Goal: Task Accomplishment & Management: Complete application form

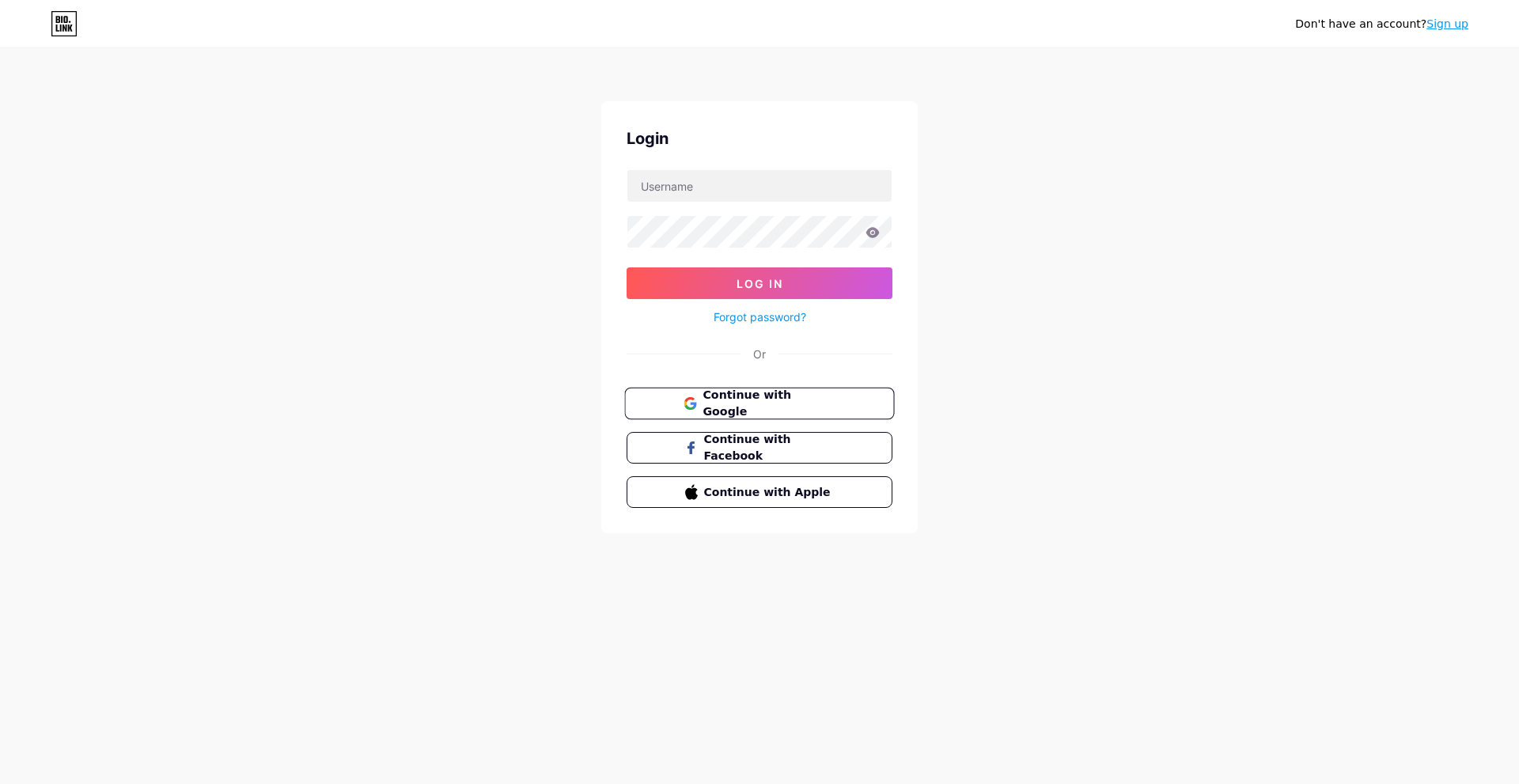
click at [872, 405] on button "Continue with Google" at bounding box center [759, 404] width 270 height 33
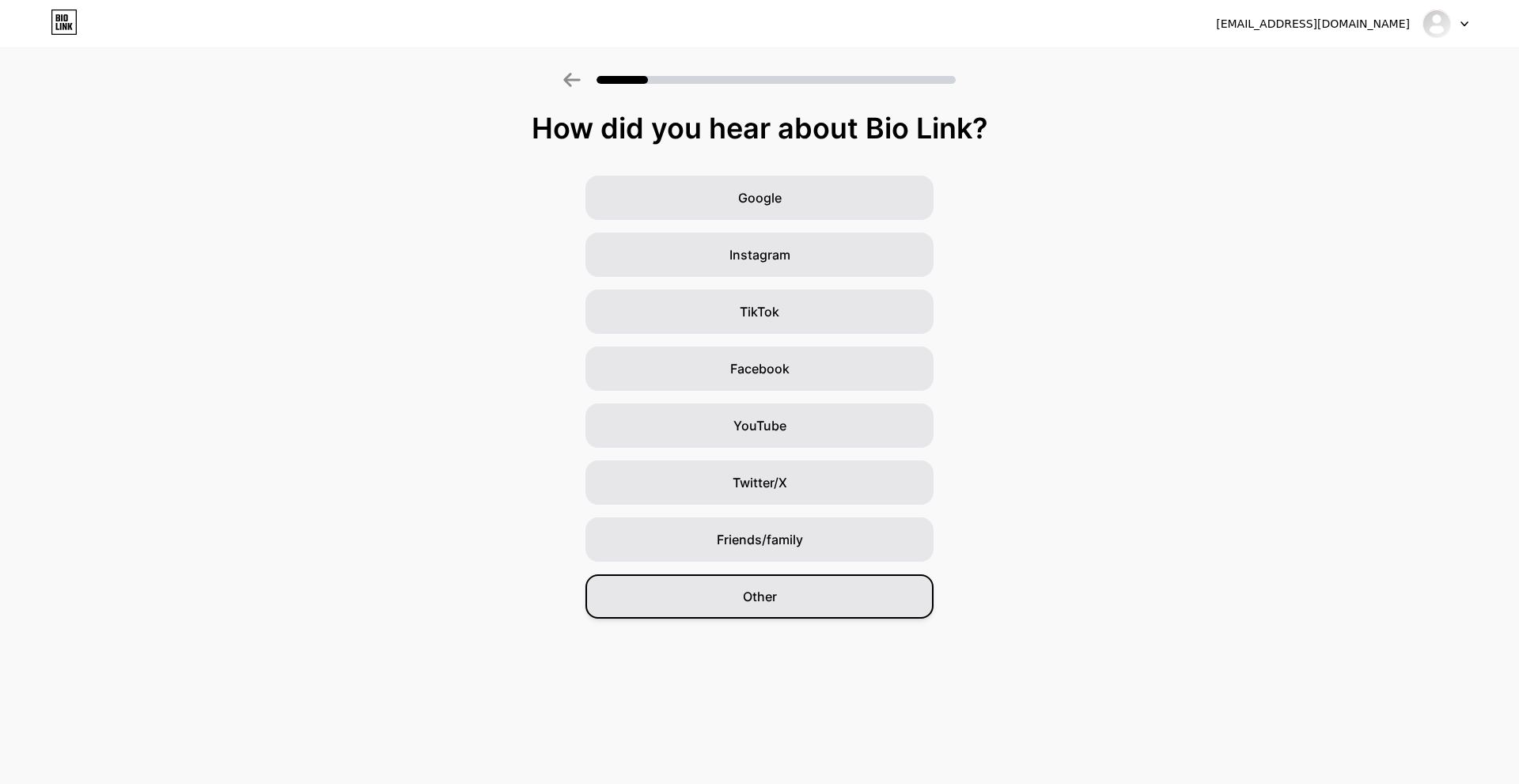
click at [826, 585] on div "Other" at bounding box center [760, 597] width 348 height 44
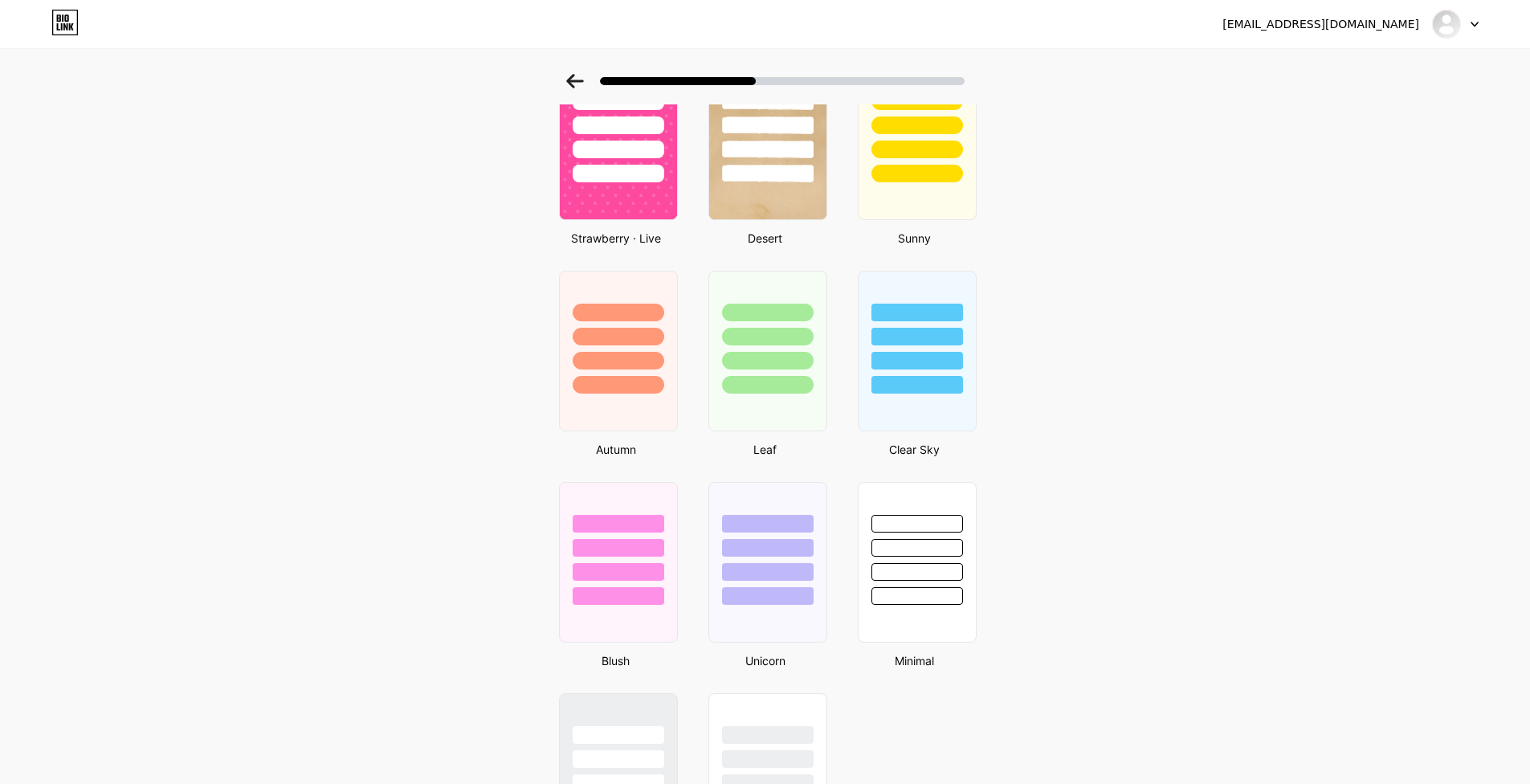
scroll to position [889, 0]
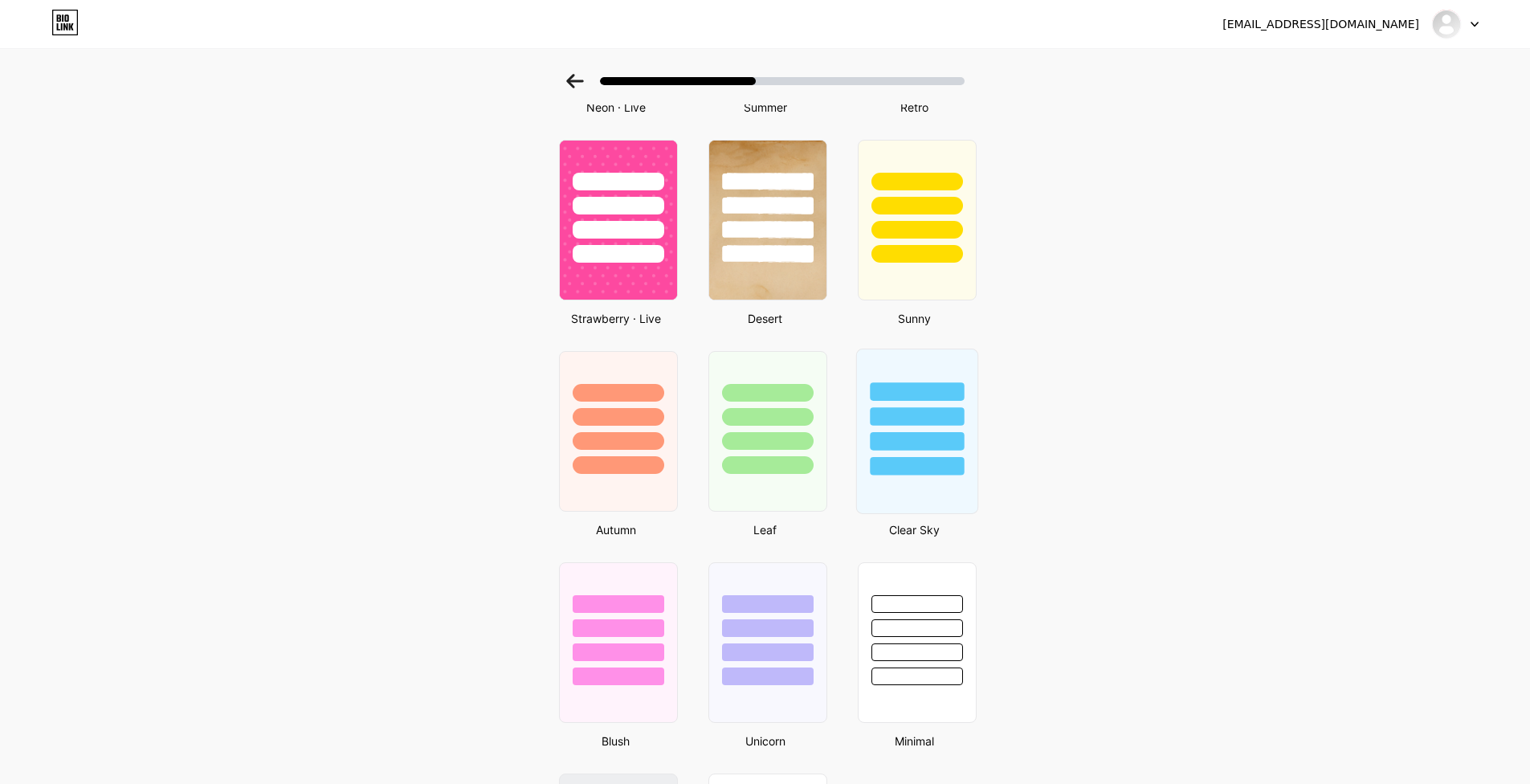
click at [925, 425] on div at bounding box center [917, 417] width 94 height 19
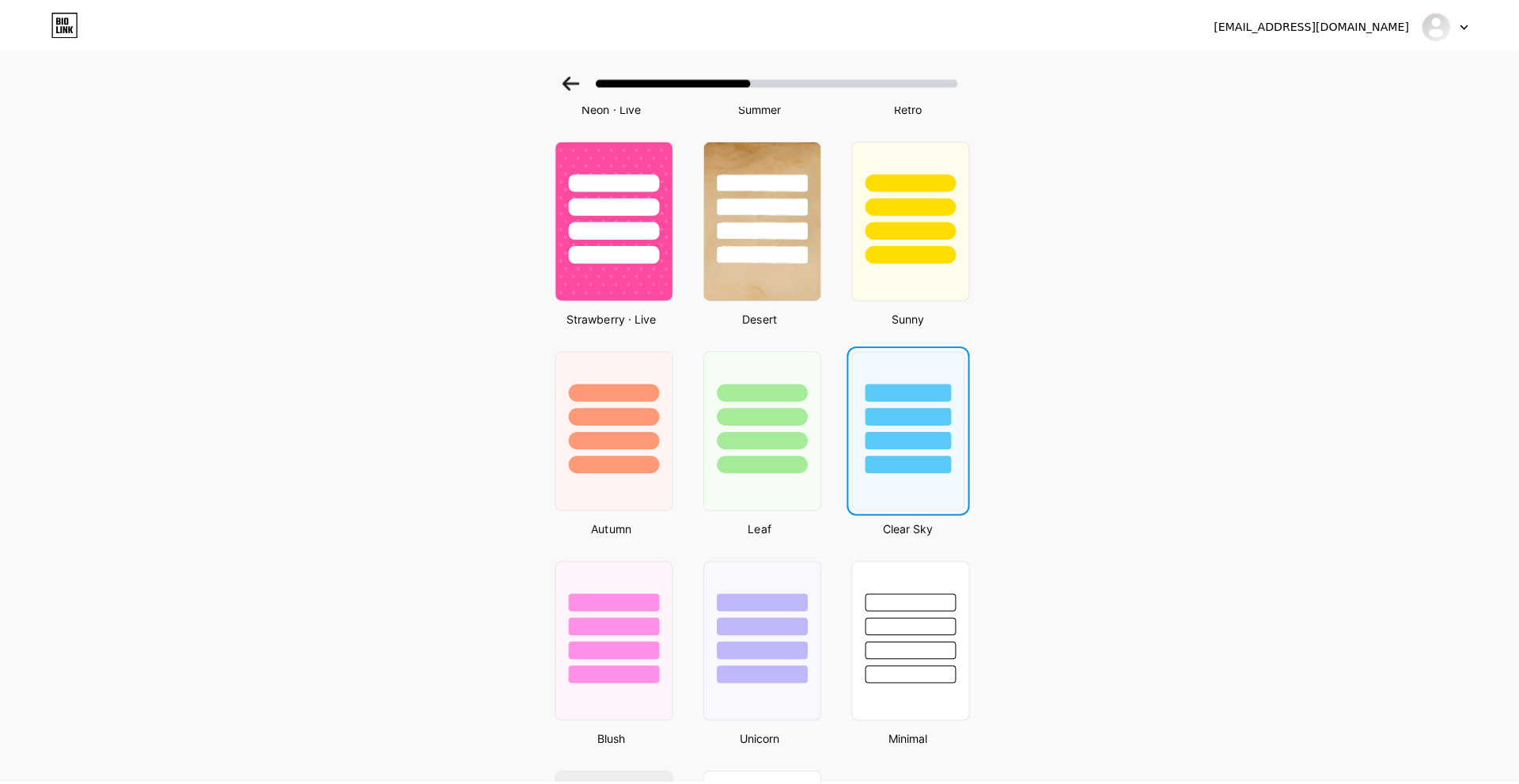
scroll to position [0, 0]
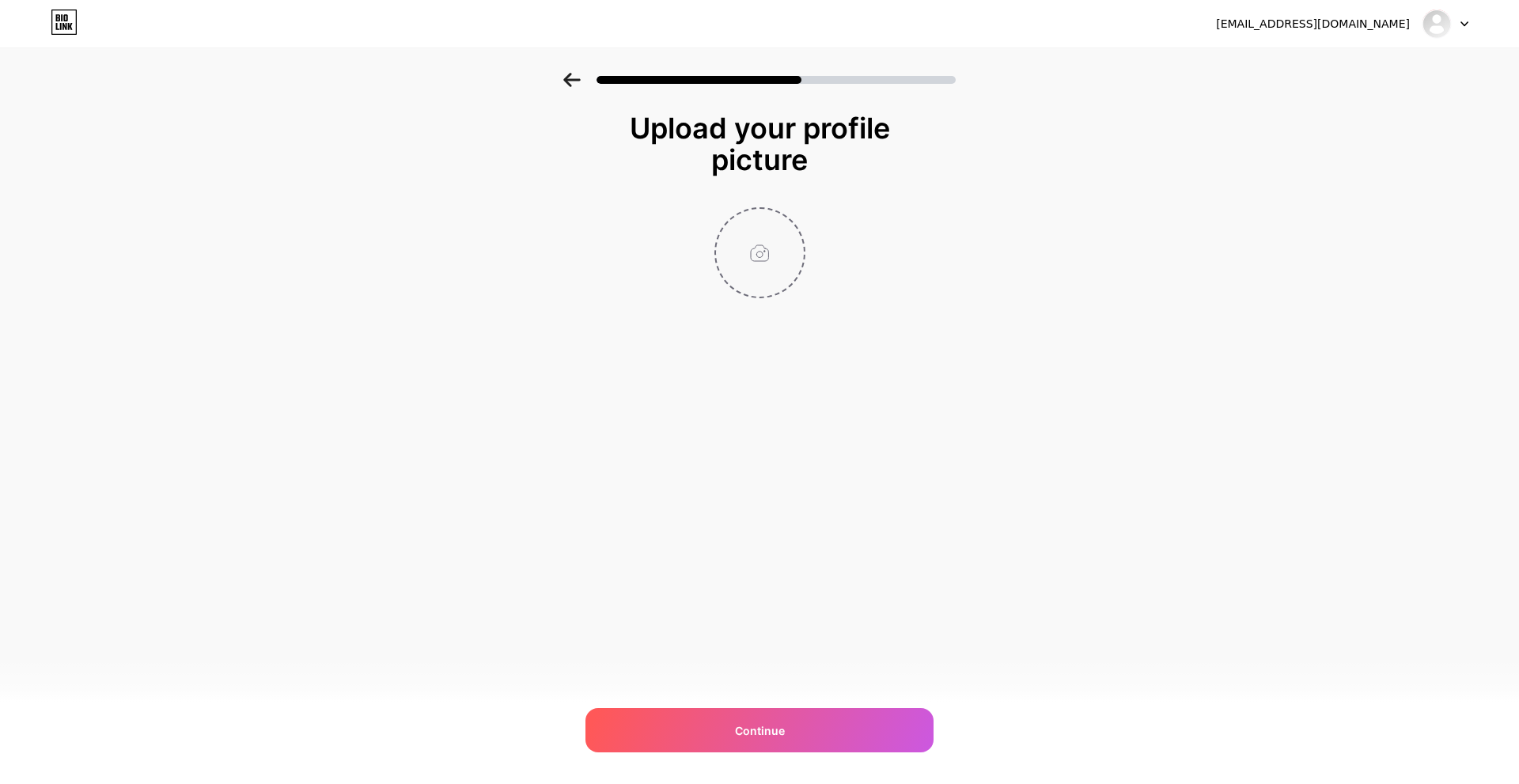
click at [790, 270] on input "file" at bounding box center [760, 253] width 88 height 88
type input "C:\fakepath\WhatsApp Image 2025-09-12 at 7.40.16 AM (1).jpeg"
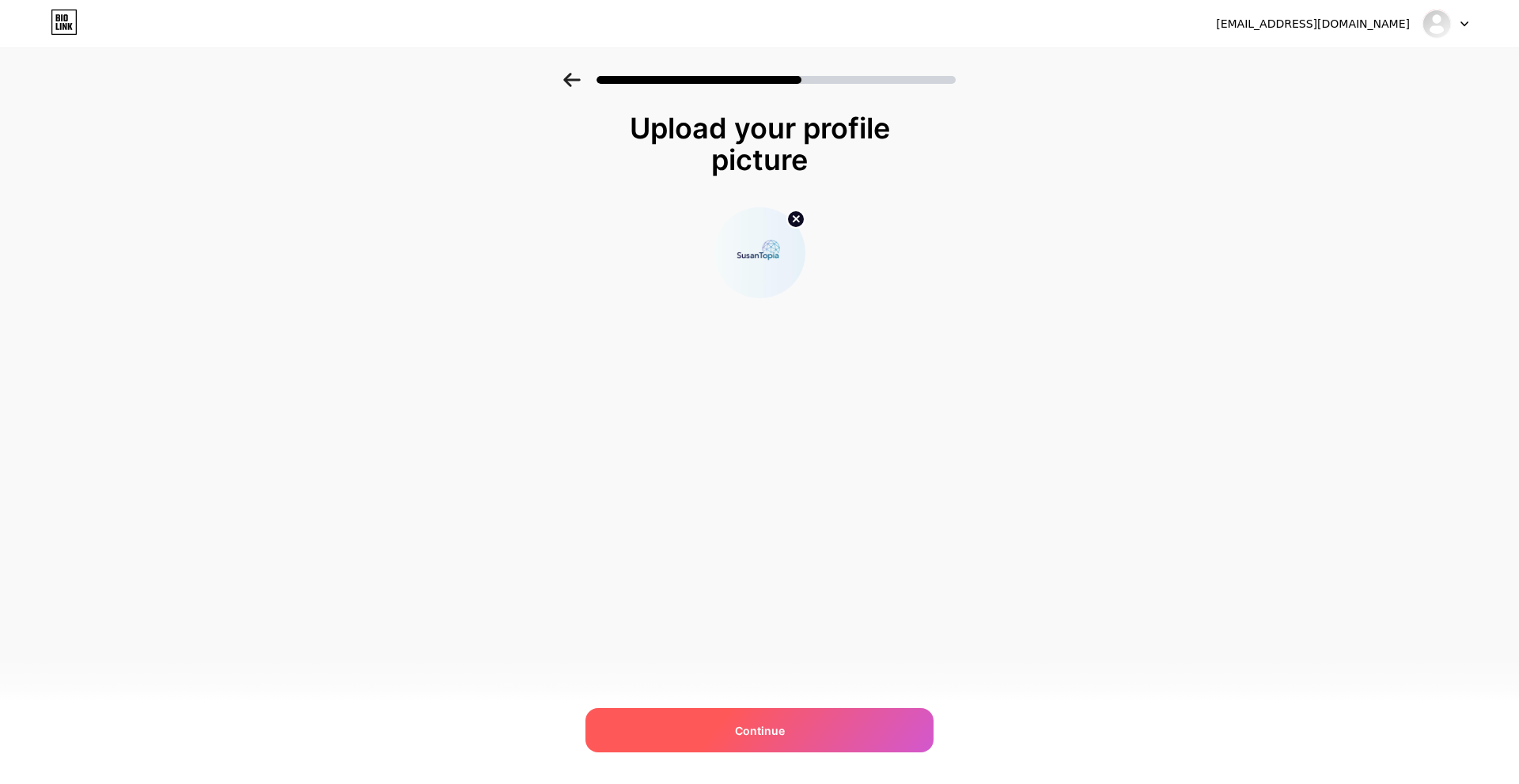
click at [809, 721] on div "Continue" at bounding box center [760, 730] width 348 height 44
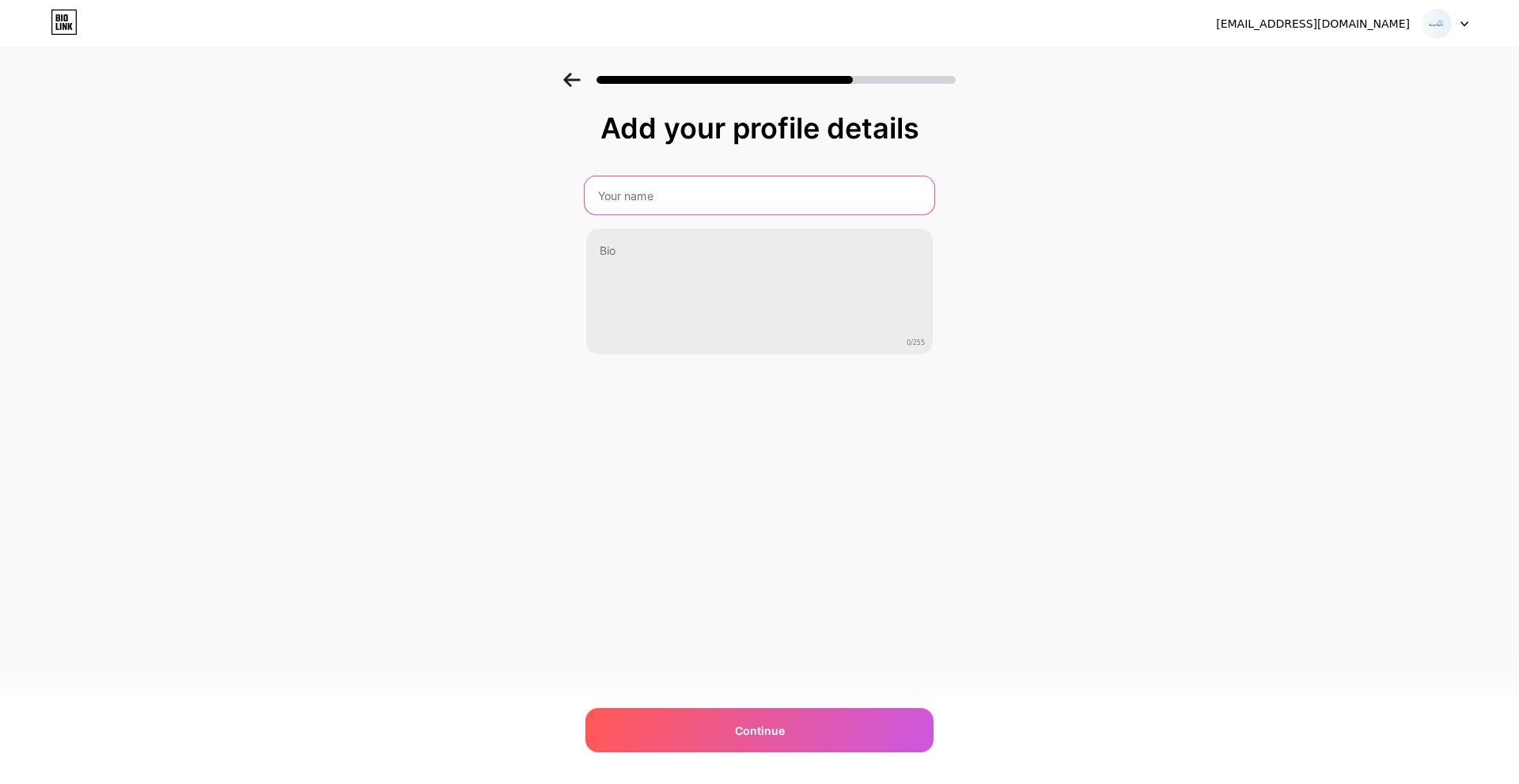
click at [770, 197] on input "text" at bounding box center [760, 196] width 350 height 38
paste input "Helping healthcare business owners grow online Admin, Research, Social Media Ma…"
type input "Susantopia"
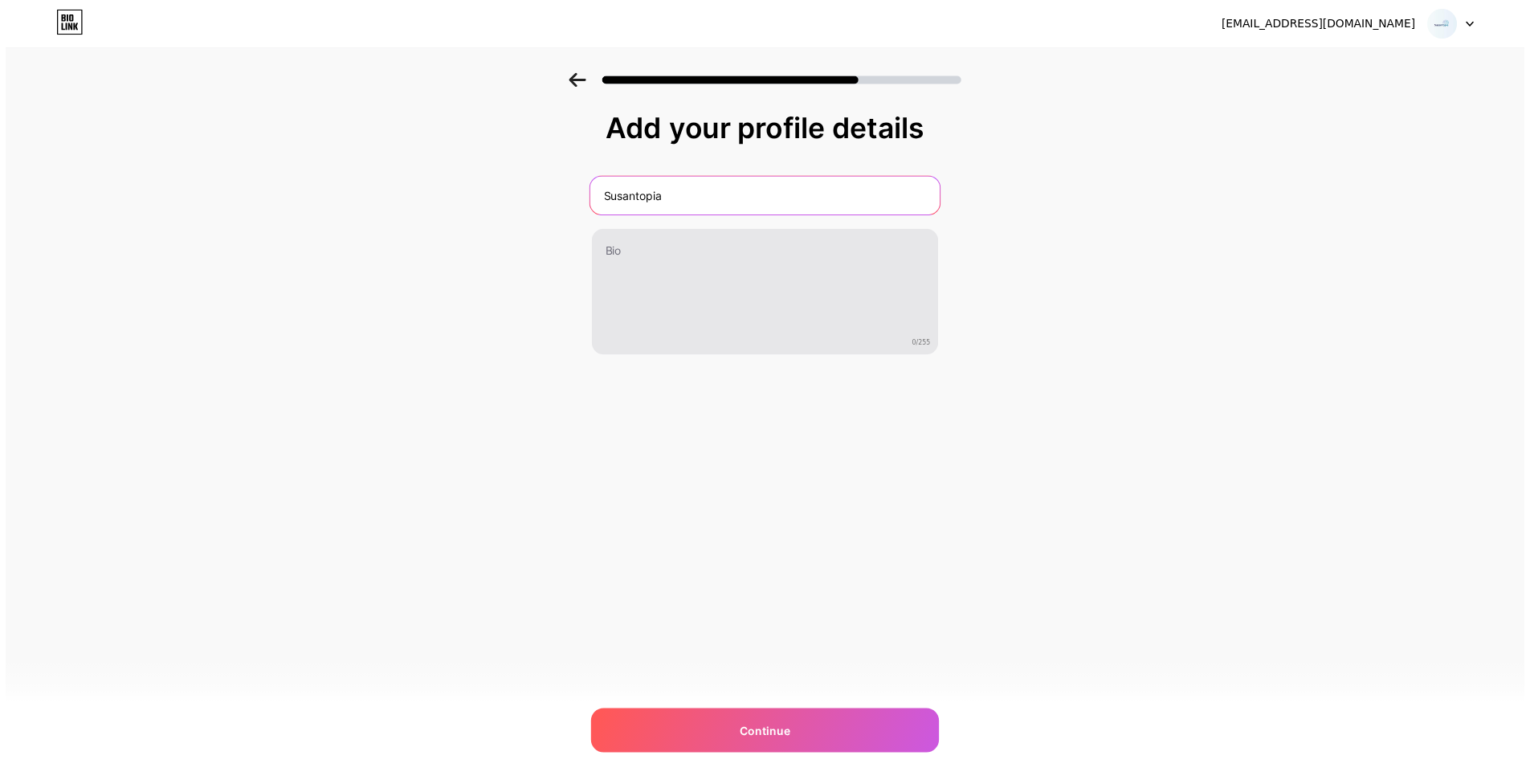
scroll to position [0, 0]
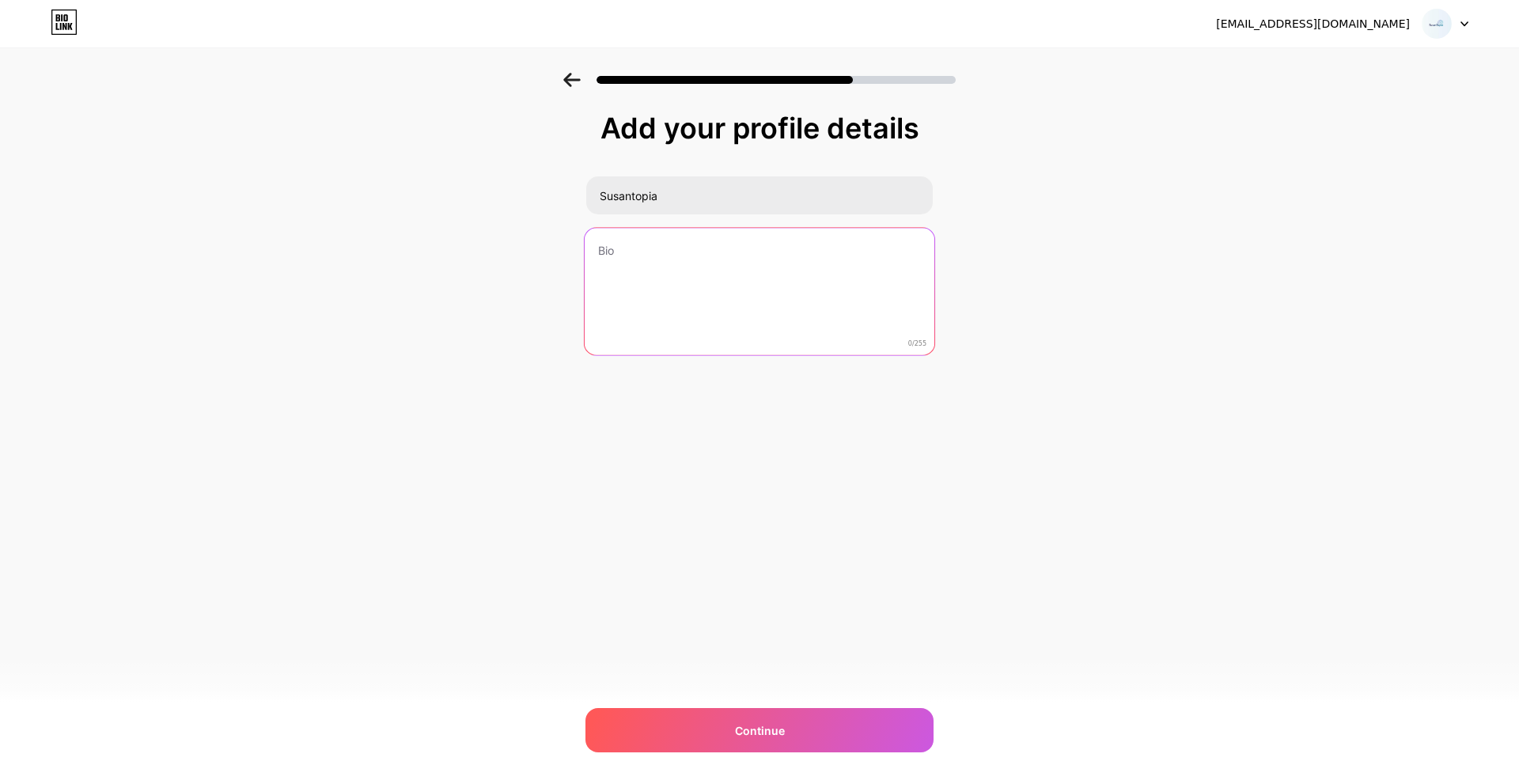
click at [791, 281] on textarea at bounding box center [760, 291] width 350 height 129
paste textarea "Helping healthcare business owners grow online Admin, Research, Social Media Ma…"
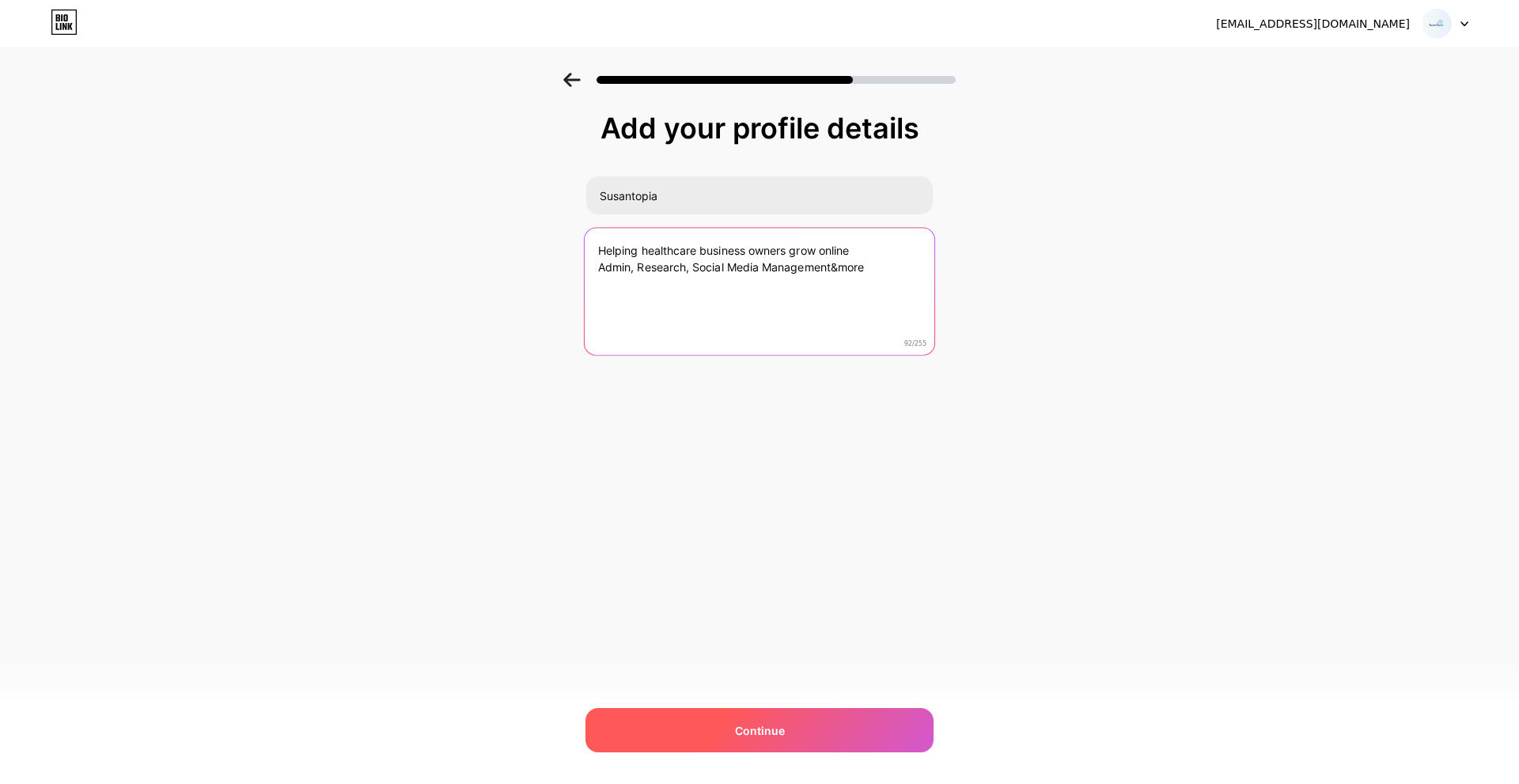
type textarea "Helping healthcare business owners grow online Admin, Research, Social Media Ma…"
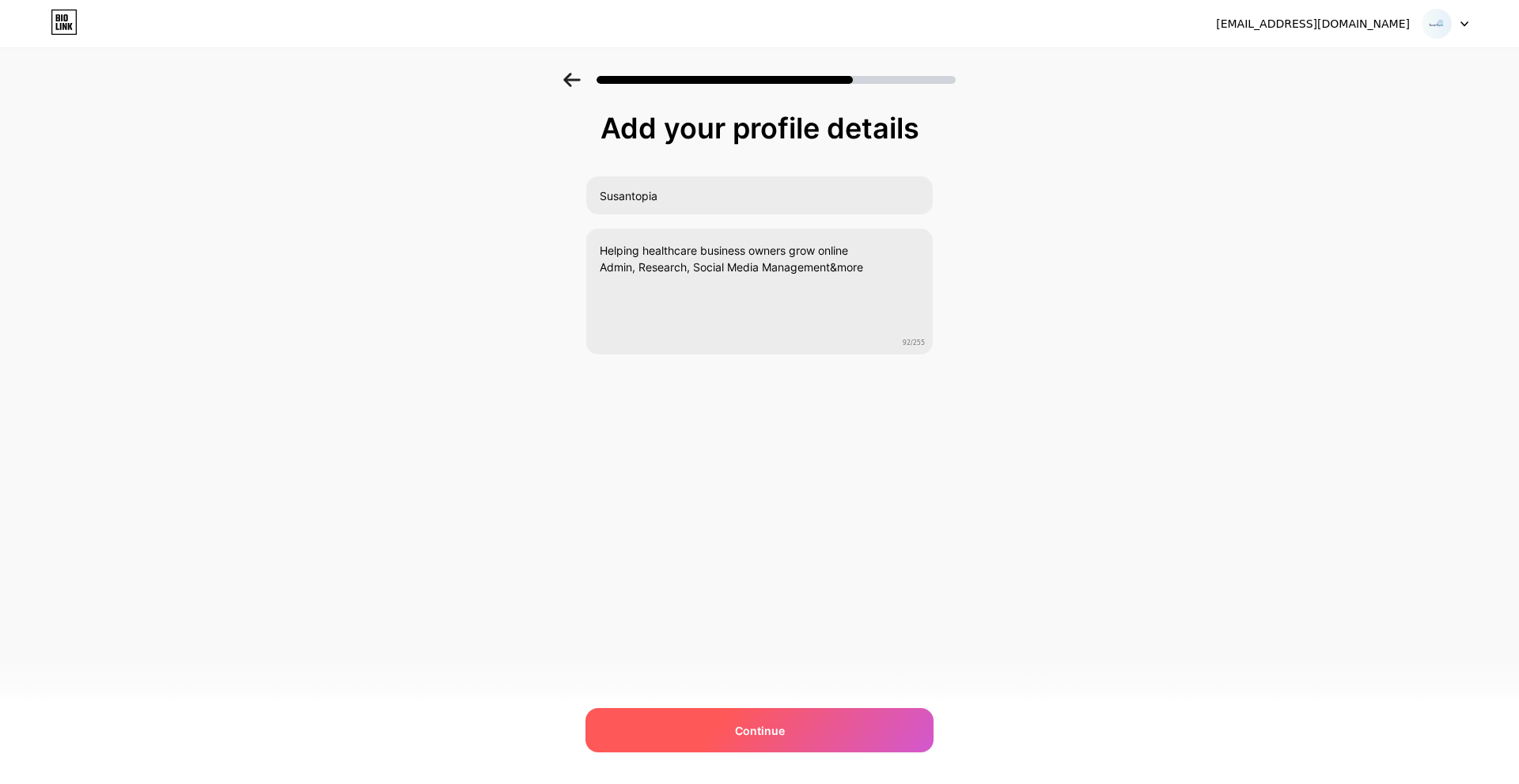
click at [763, 726] on span "Continue" at bounding box center [760, 731] width 50 height 16
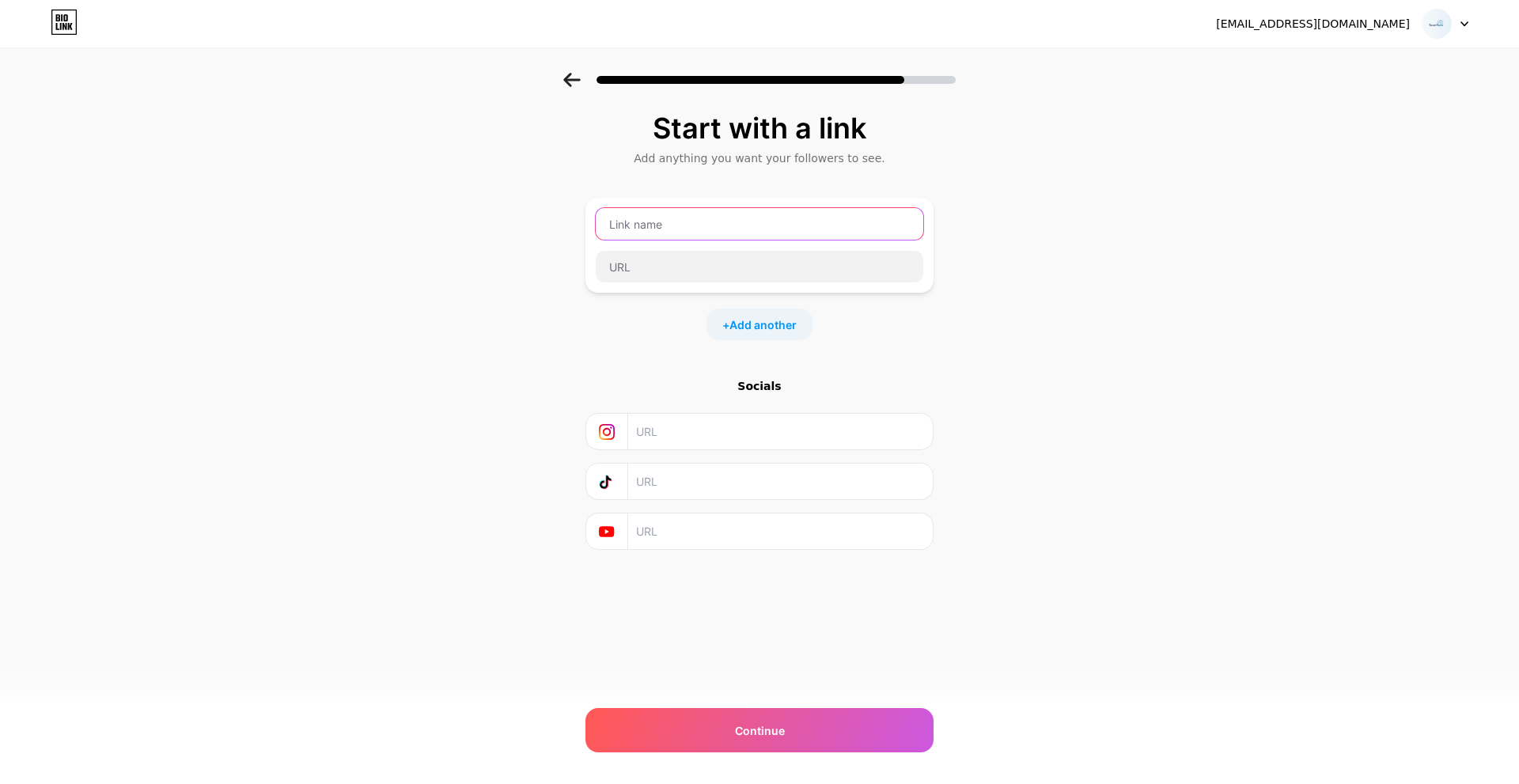
click at [682, 216] on input "text" at bounding box center [760, 224] width 327 height 32
type input "Whatsapp Naftalie"
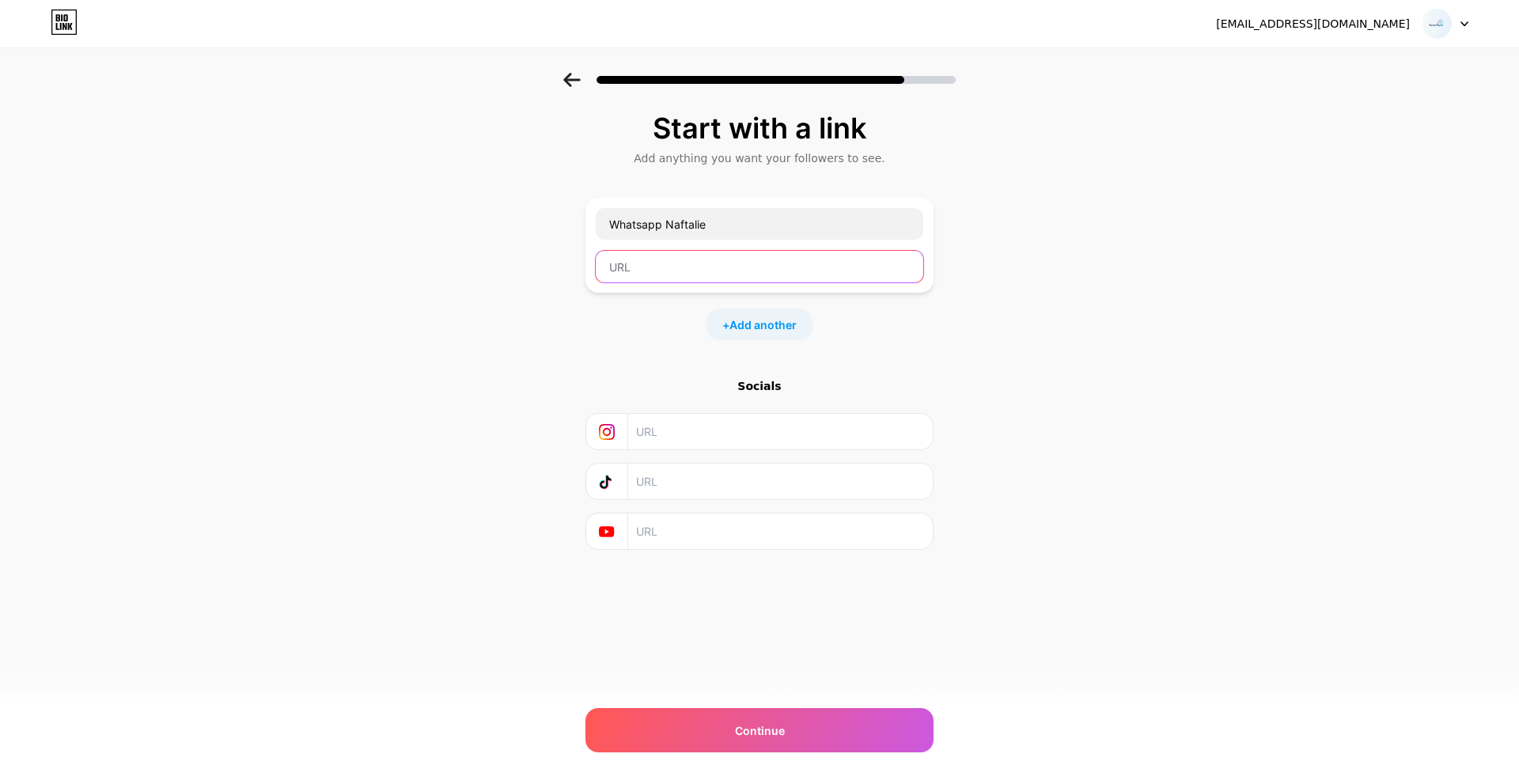
click at [710, 275] on input "text" at bounding box center [760, 266] width 327 height 32
type input "wa.me/+18183349764"
click at [752, 325] on span "Add another" at bounding box center [763, 324] width 68 height 16
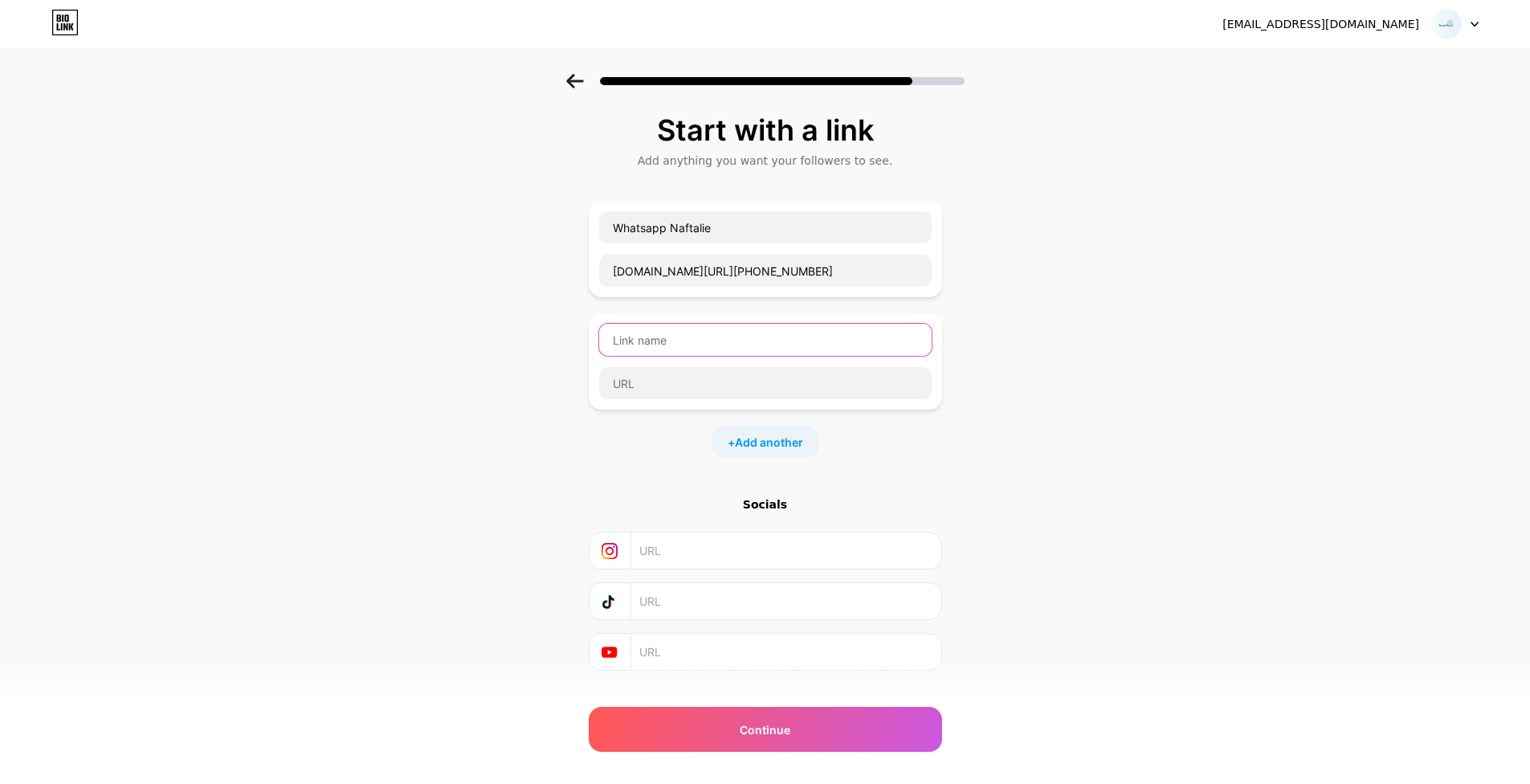
click at [709, 342] on input "text" at bounding box center [765, 340] width 332 height 32
type input "Whatsapp Michael"
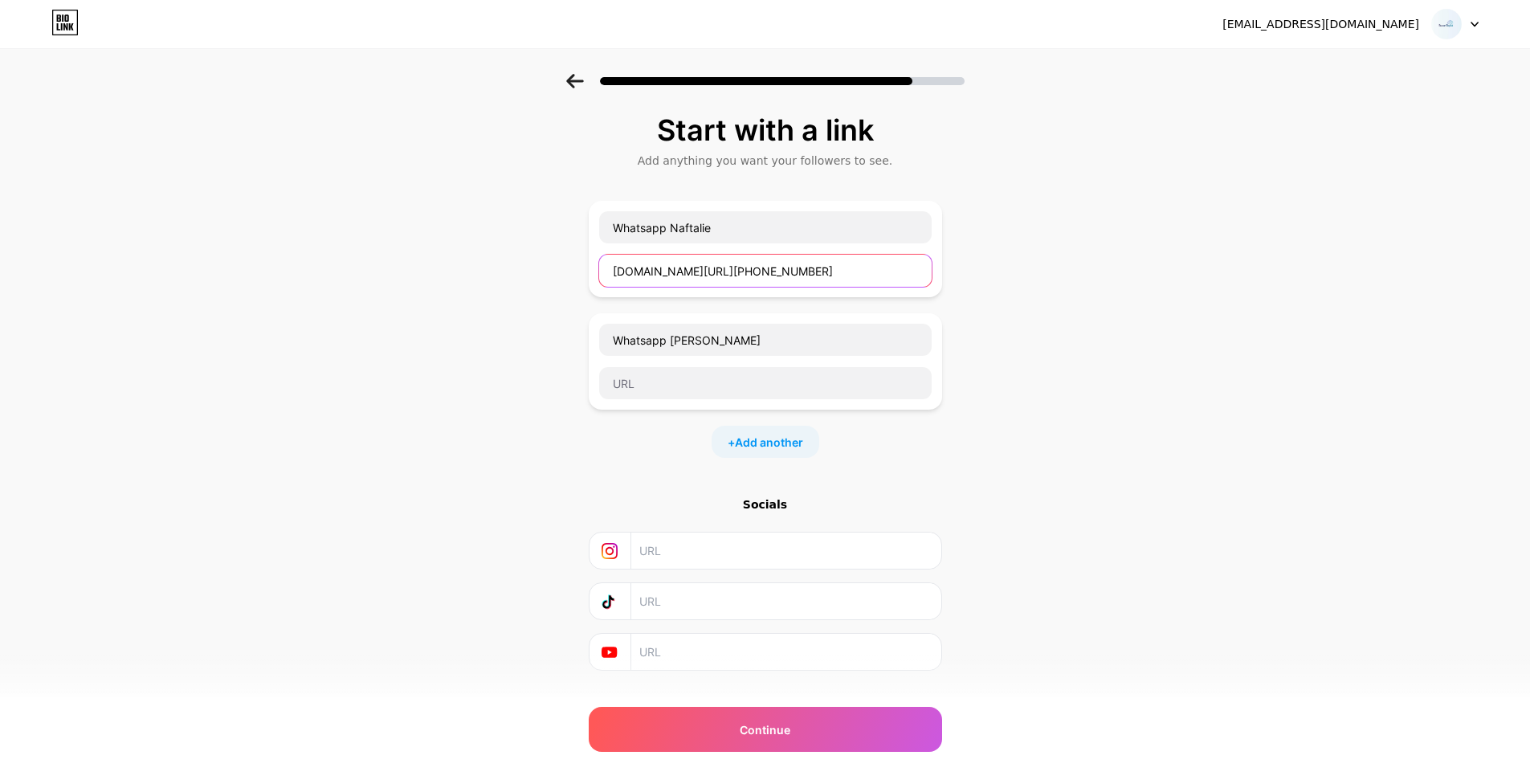
drag, startPoint x: 657, startPoint y: 270, endPoint x: 798, endPoint y: 268, distance: 141.0
click at [798, 268] on input "wa.me/+18183349764" at bounding box center [765, 270] width 332 height 32
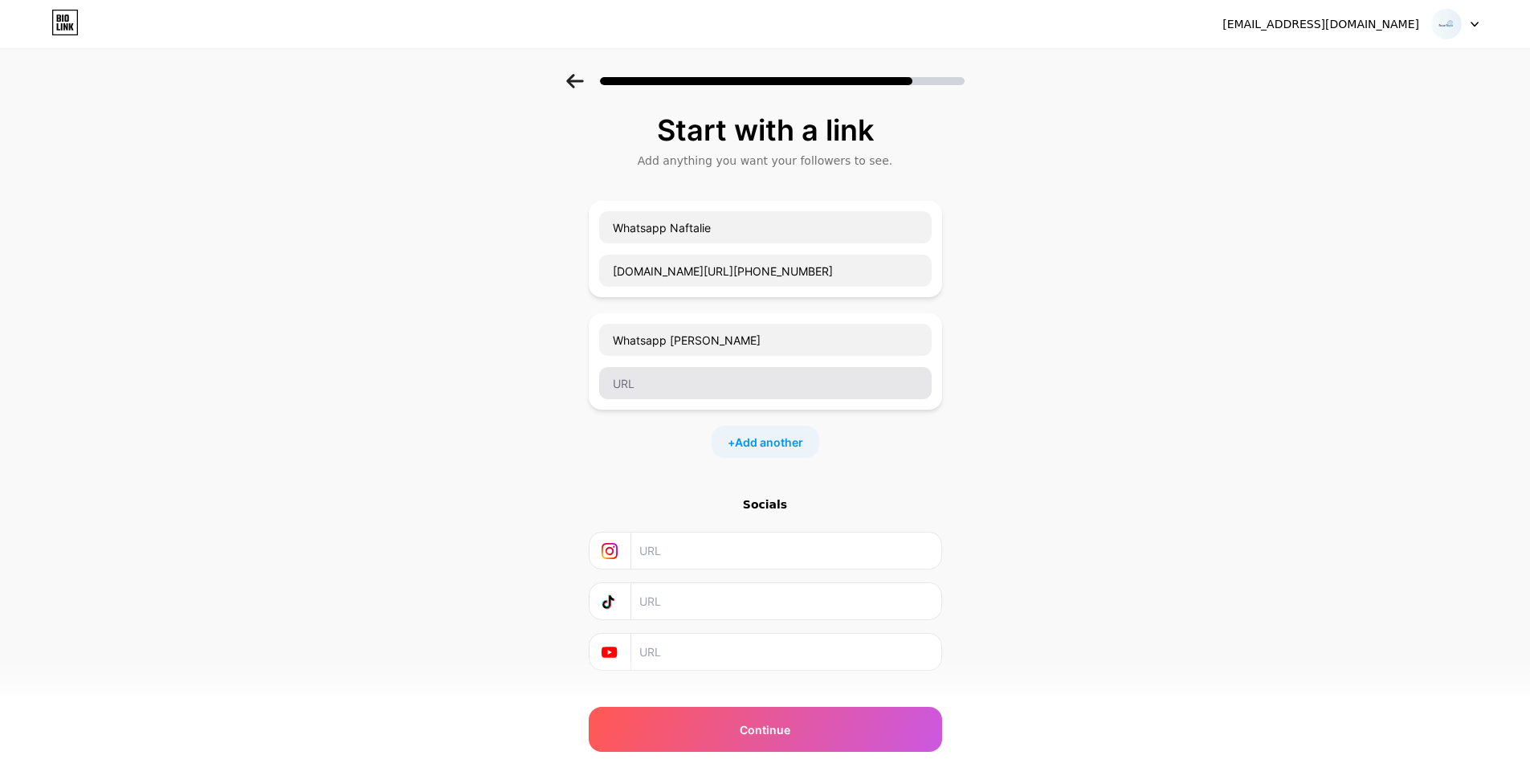
click at [687, 396] on div at bounding box center [765, 383] width 334 height 33
click at [687, 392] on input "text" at bounding box center [765, 383] width 332 height 32
paste input "wa.me/+18183349764"
type input "wa.me/+18183349764"
drag, startPoint x: 743, startPoint y: 271, endPoint x: 689, endPoint y: 271, distance: 54.0
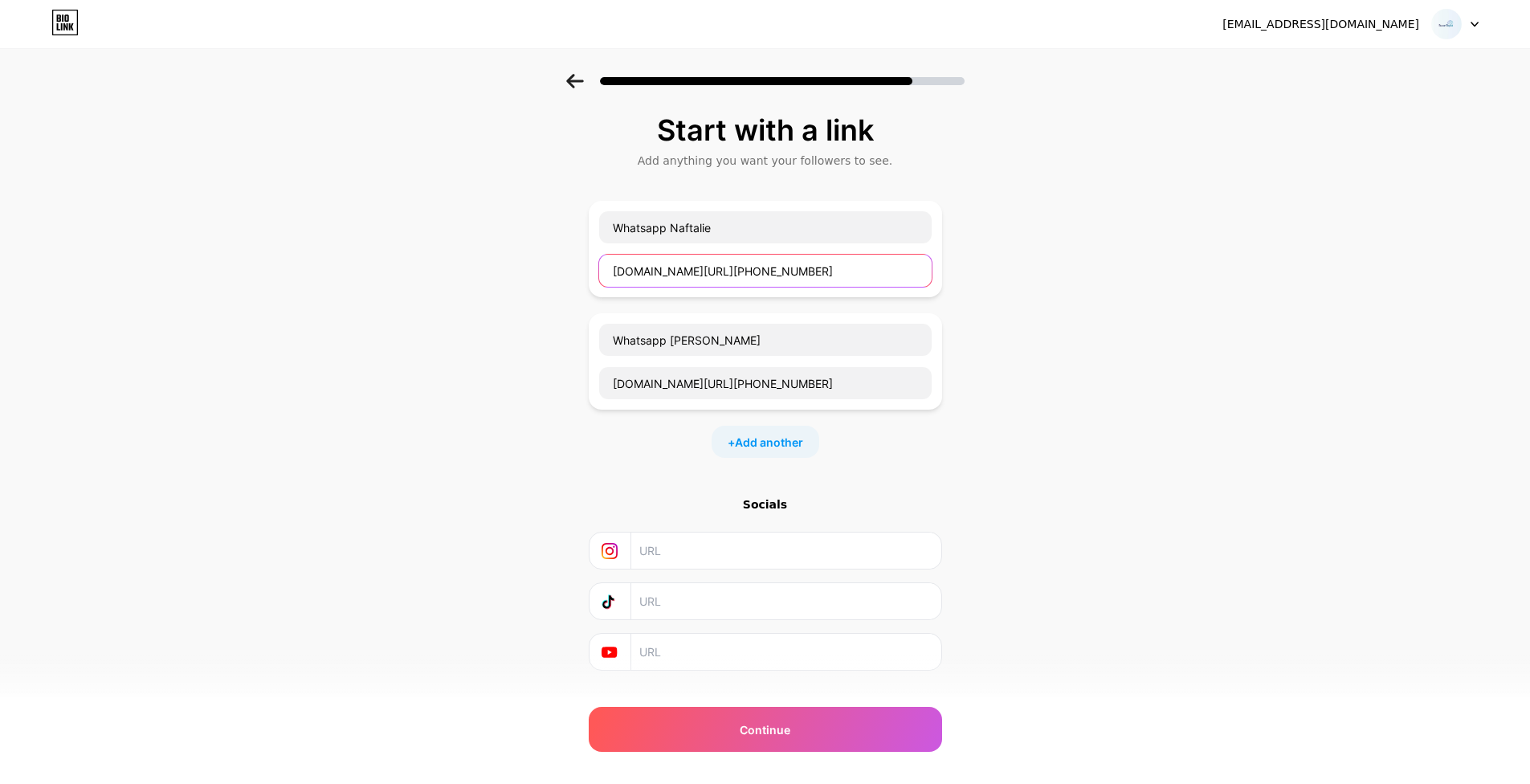
click at [689, 271] on input "wa.me/+18183349764" at bounding box center [765, 270] width 332 height 32
drag, startPoint x: 784, startPoint y: 267, endPoint x: 691, endPoint y: 272, distance: 93.1
click at [691, 272] on input "wa.me/+18183349764" at bounding box center [765, 270] width 332 height 32
drag, startPoint x: 739, startPoint y: 273, endPoint x: 690, endPoint y: 271, distance: 49.0
click at [690, 271] on input "wa.me/+18183349764" at bounding box center [765, 270] width 332 height 32
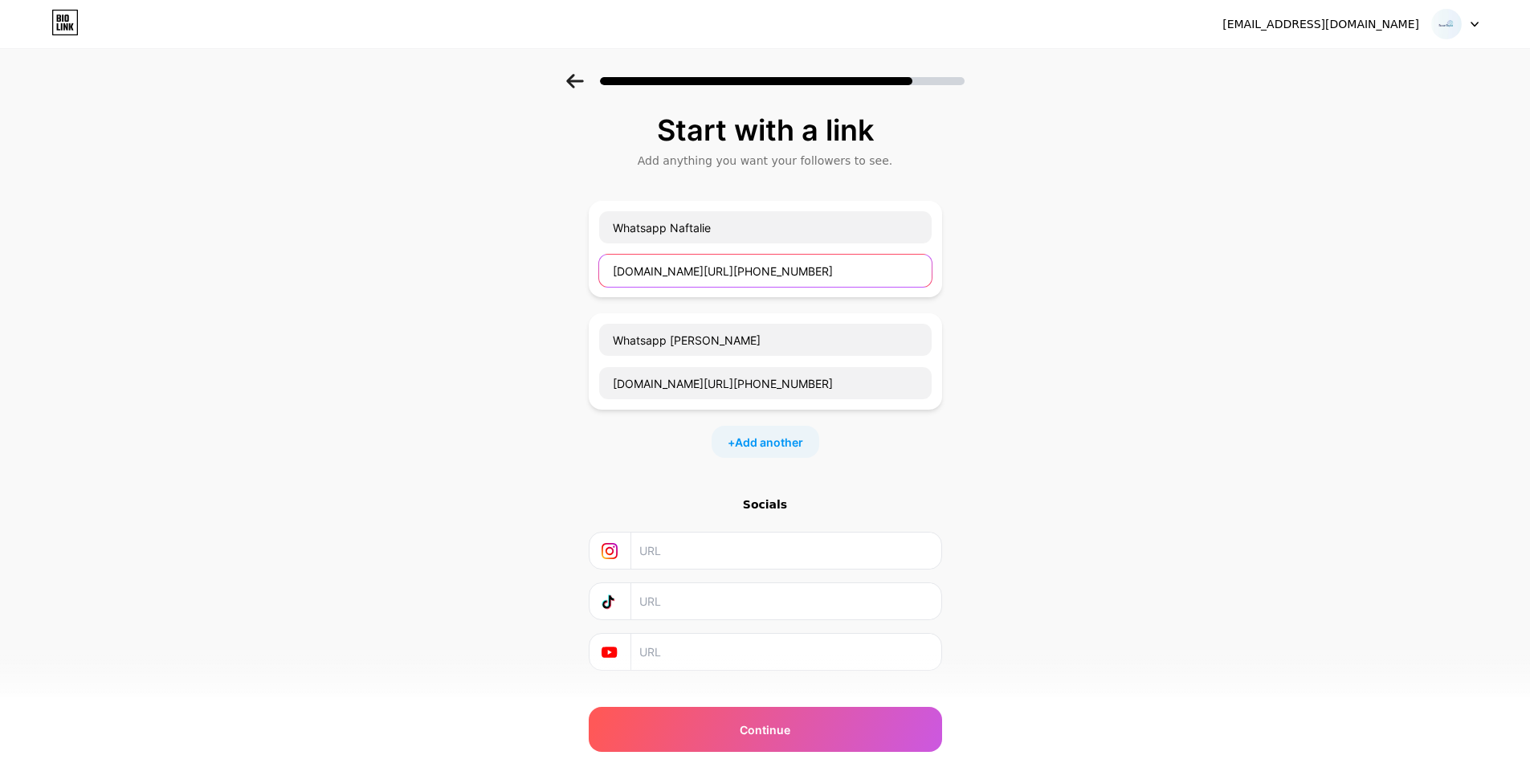
type input "wa.me/+18189682800"
click at [1077, 423] on div "Start with a link Add anything you want your followers to see. Whatsapp Naftali…" at bounding box center [765, 413] width 1530 height 677
click at [776, 451] on div "+ Add another" at bounding box center [765, 442] width 108 height 32
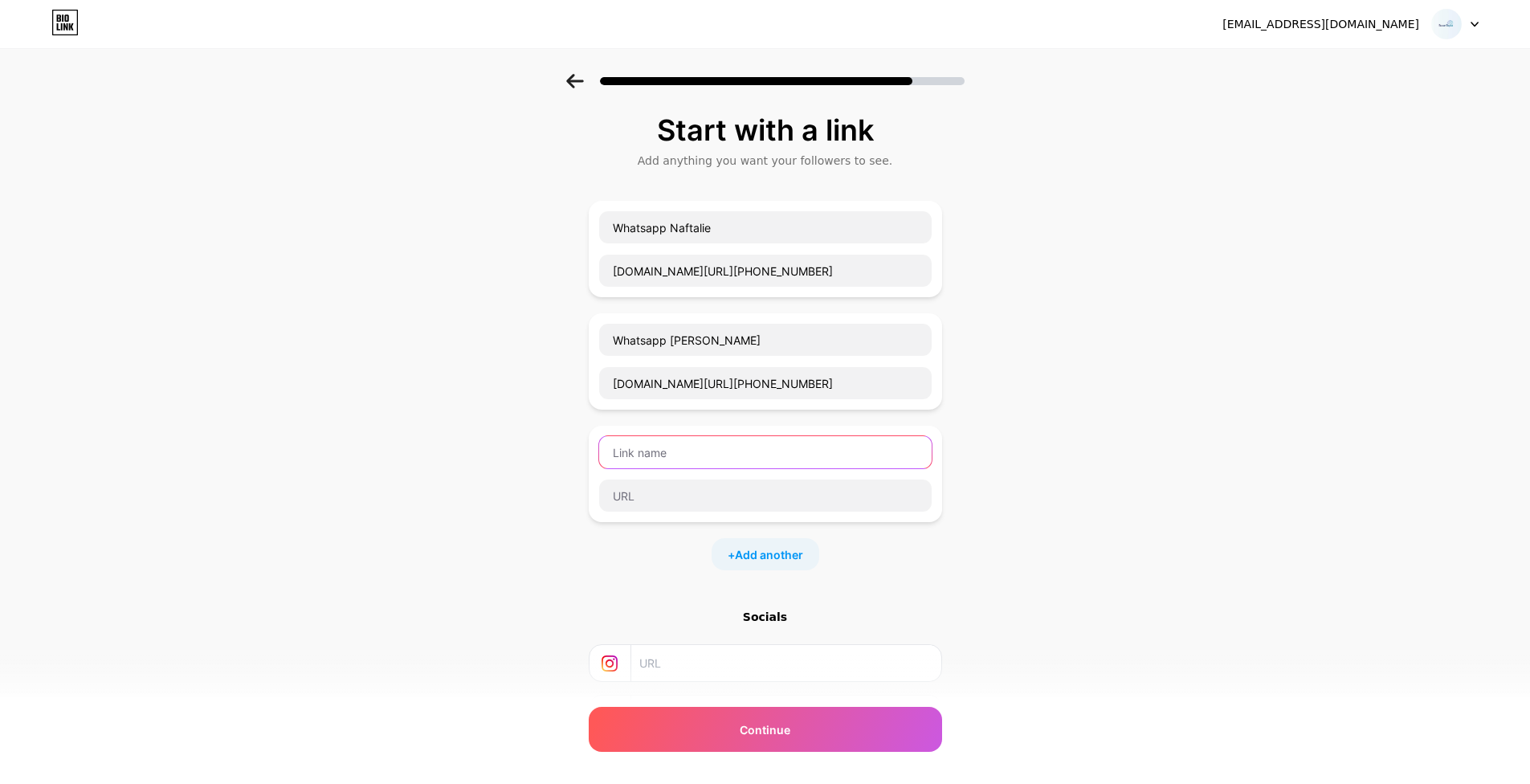
click at [765, 447] on input "text" at bounding box center [765, 452] width 332 height 32
type input "Linkedin Naftalie"
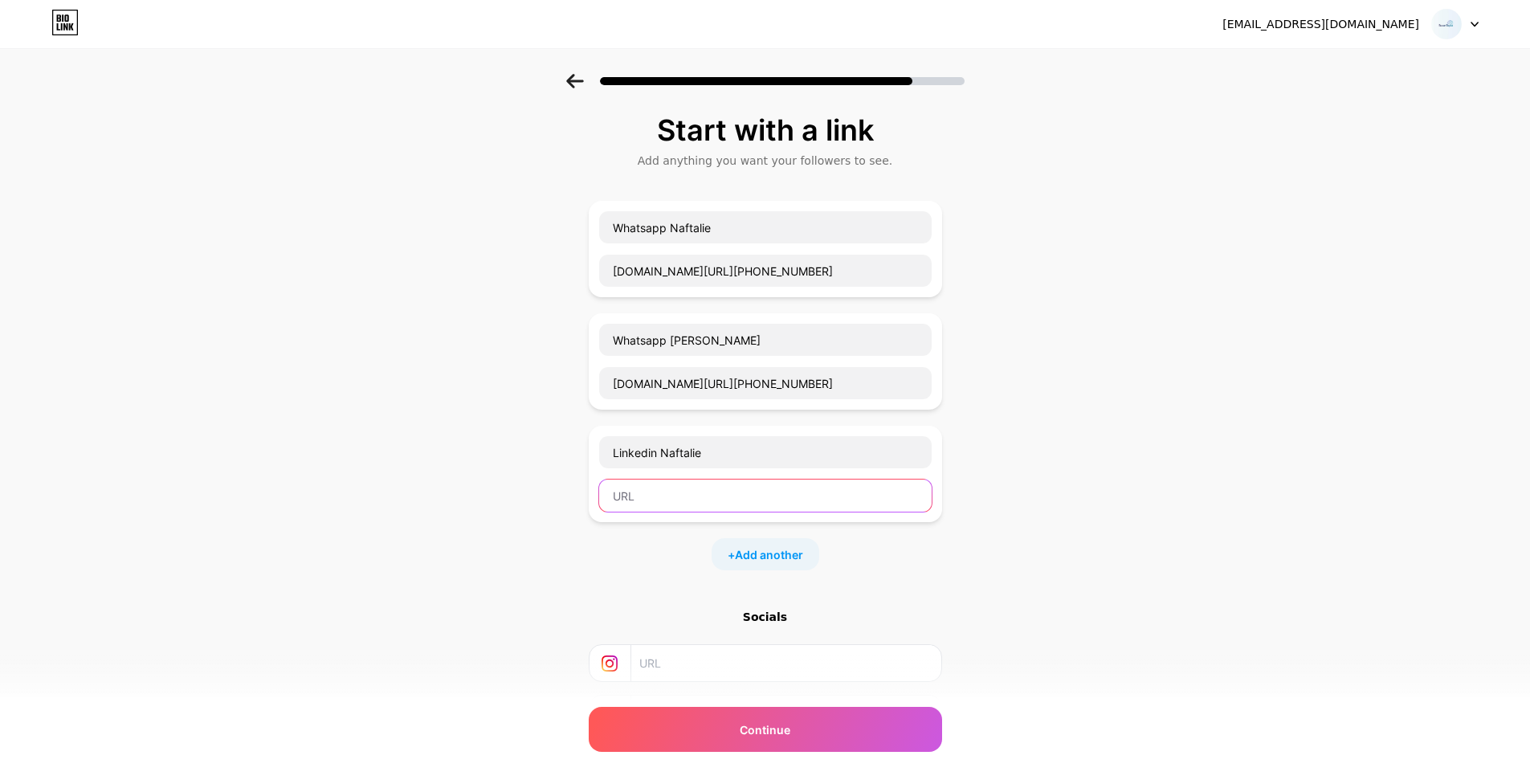
click at [740, 495] on input "text" at bounding box center [765, 495] width 332 height 32
paste input "https://www.linkedin.com/in/naftalie-widjaja-susanto/"
type input "https://www.linkedin.com/in/naftalie-widjaja-susanto/"
click at [804, 546] on div "+ Add another" at bounding box center [765, 554] width 108 height 32
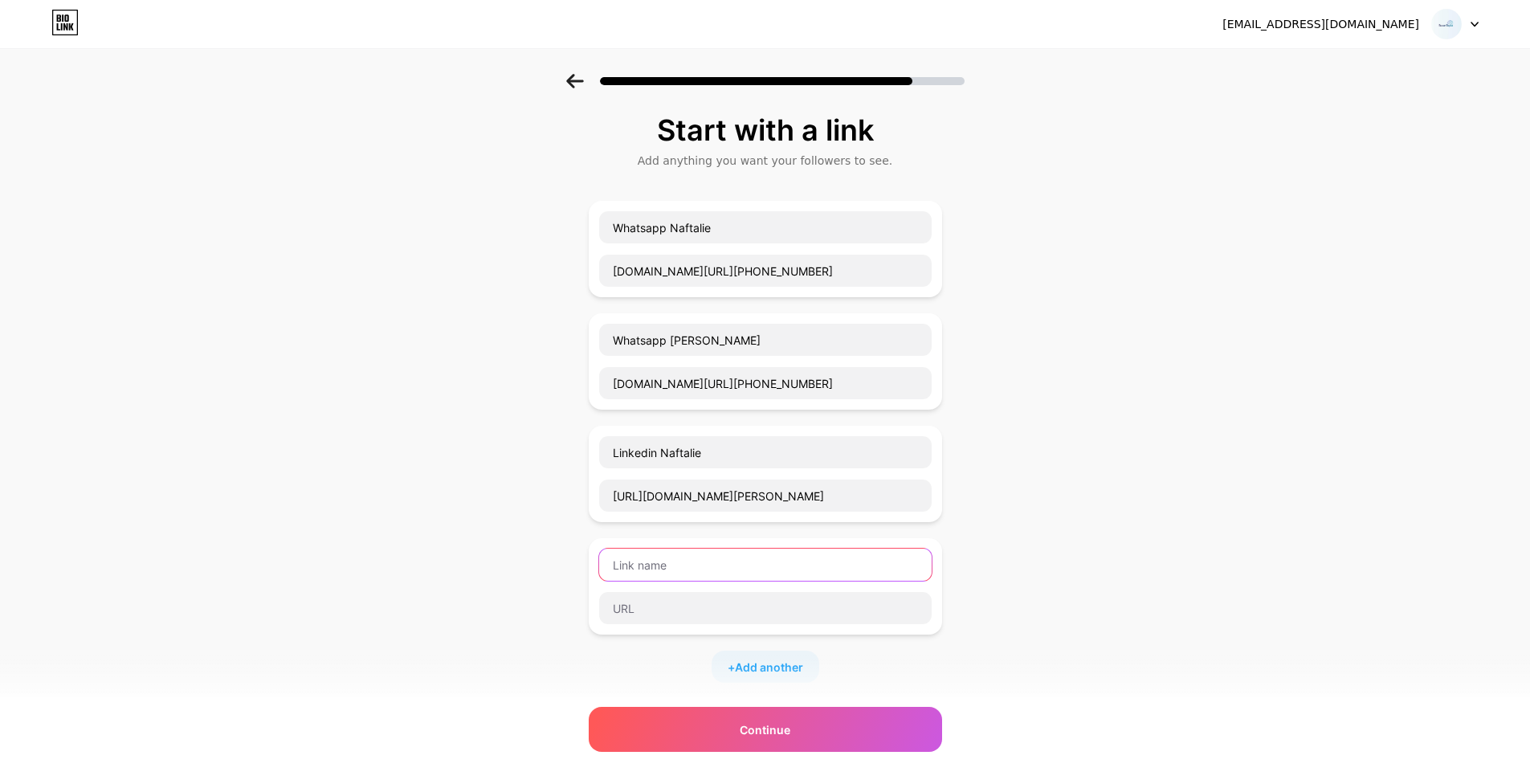
click at [743, 558] on input "text" at bounding box center [765, 564] width 332 height 32
type input "Linkedin Michael (Soon)"
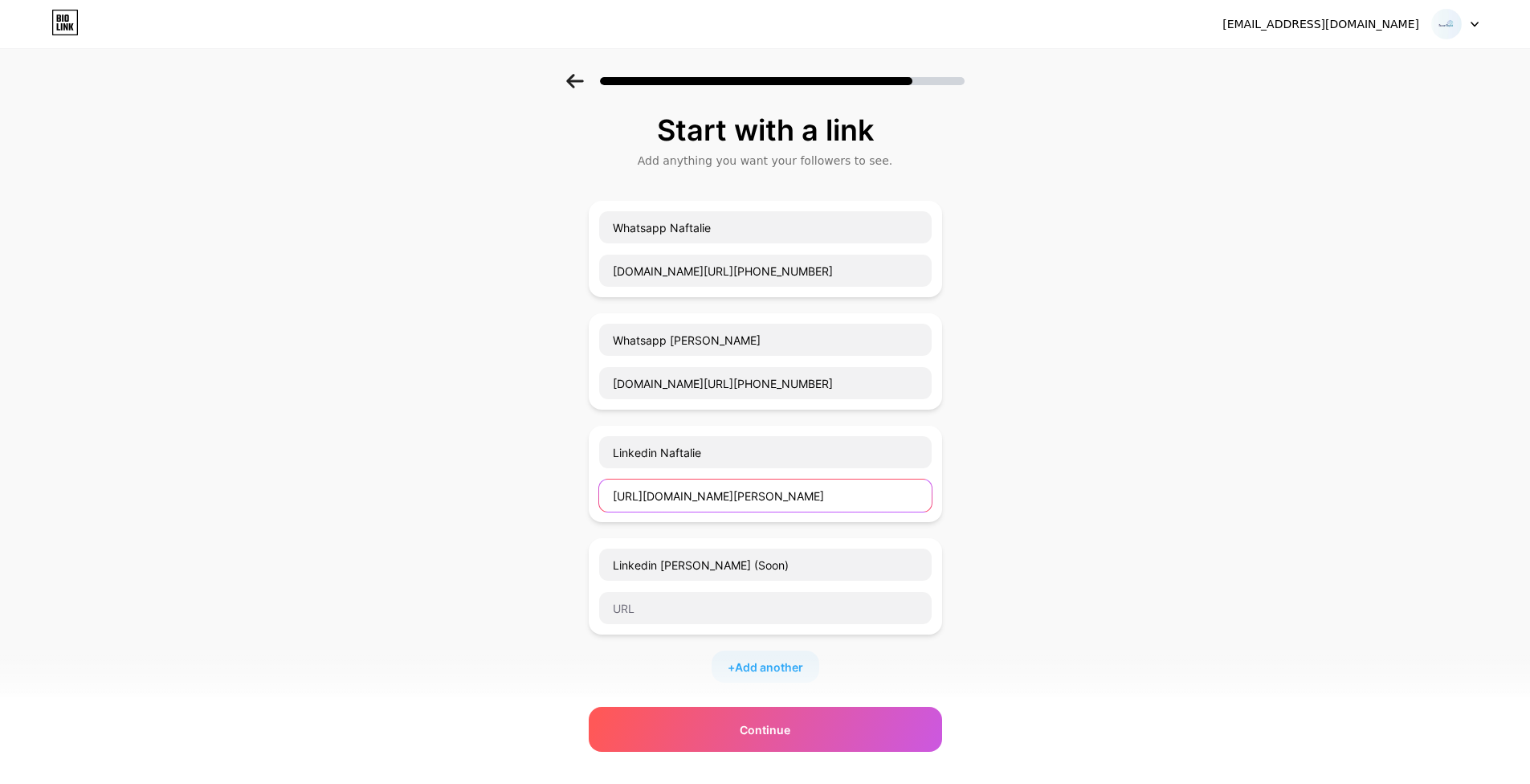
click at [744, 505] on input "https://www.linkedin.com/in/naftalie-widjaja-susanto/" at bounding box center [765, 495] width 332 height 32
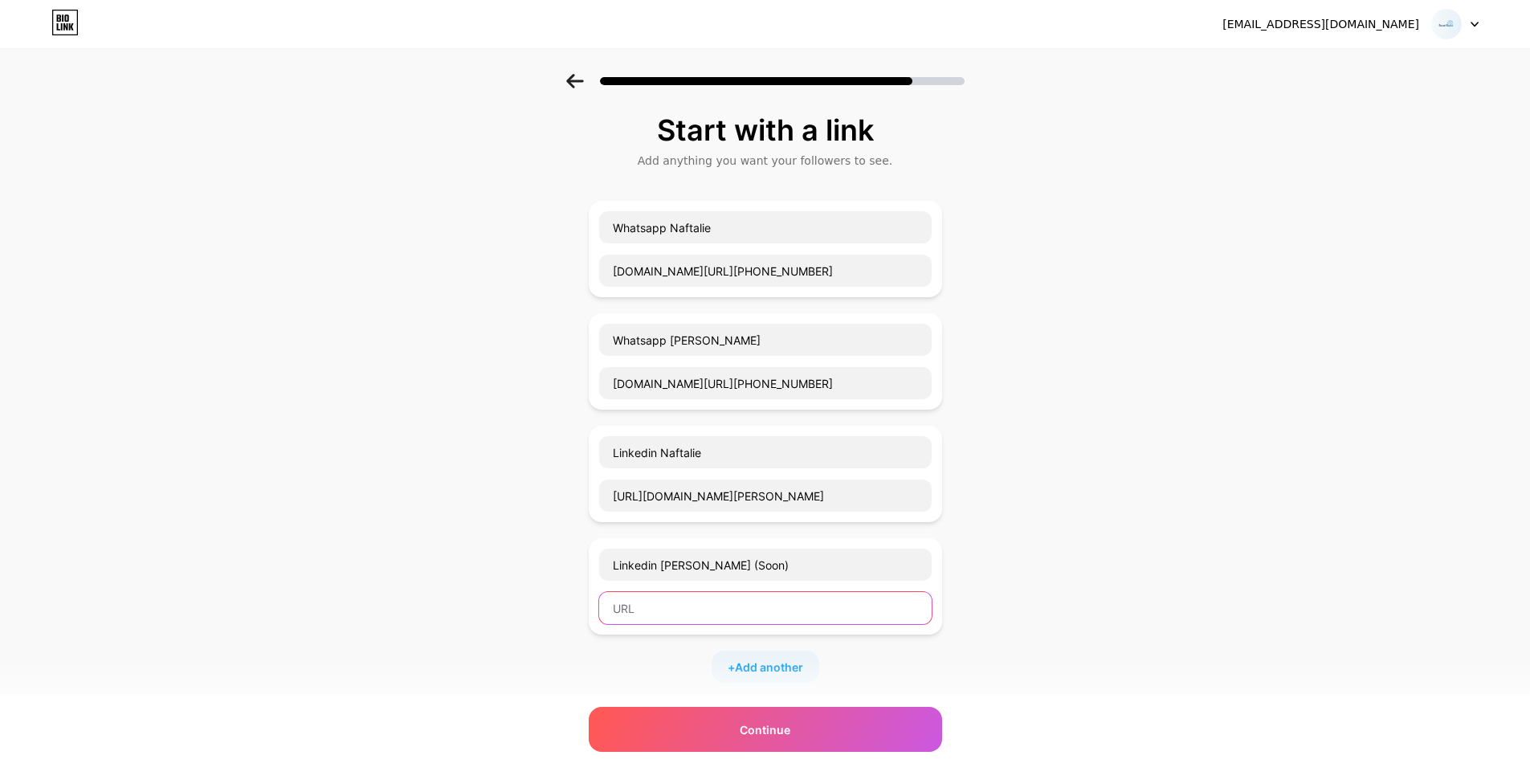
click at [740, 604] on input "text" at bounding box center [765, 608] width 332 height 32
paste input "https://www.linkedin.com/in/naftalie-widjaja-susanto/"
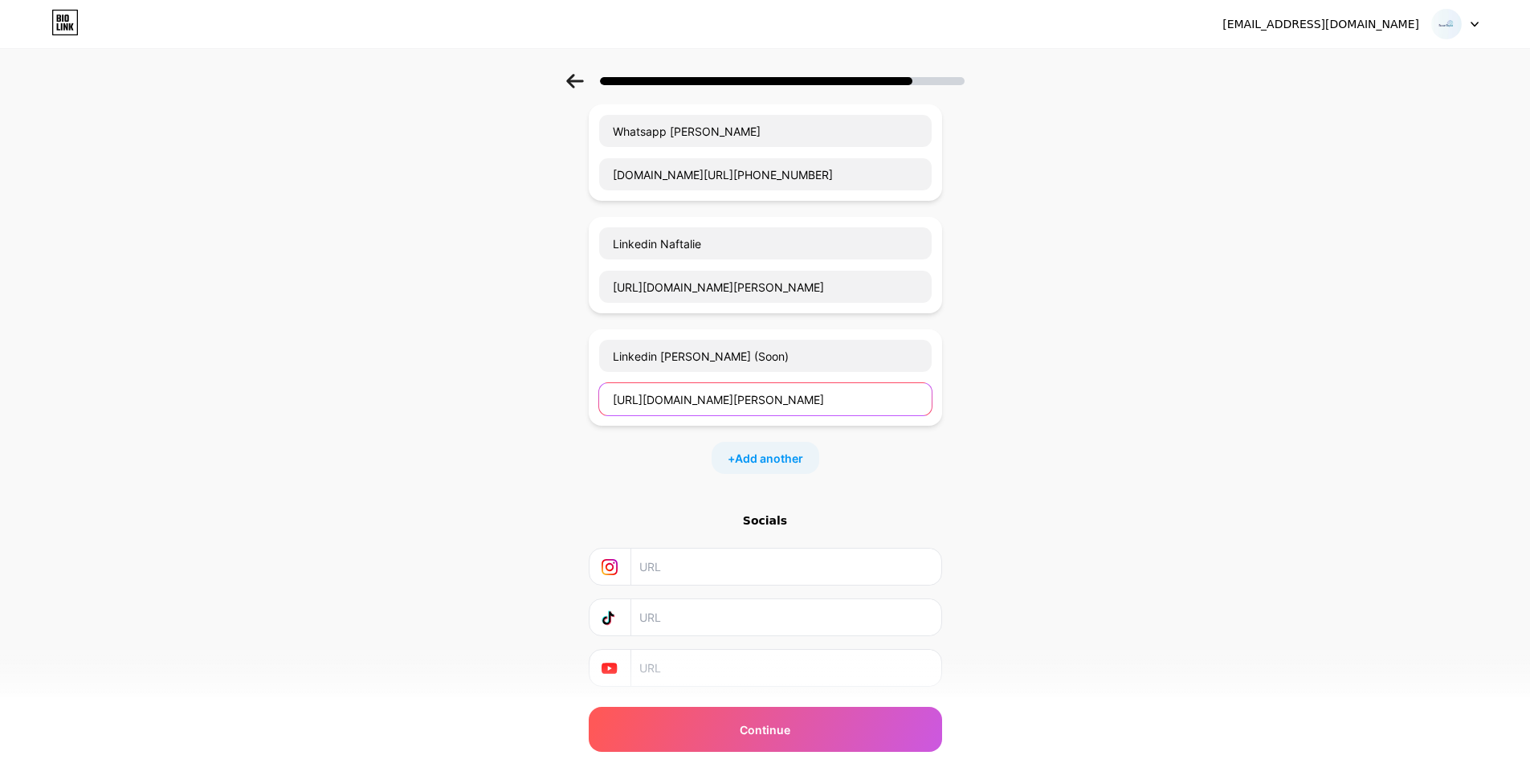
scroll to position [256, 0]
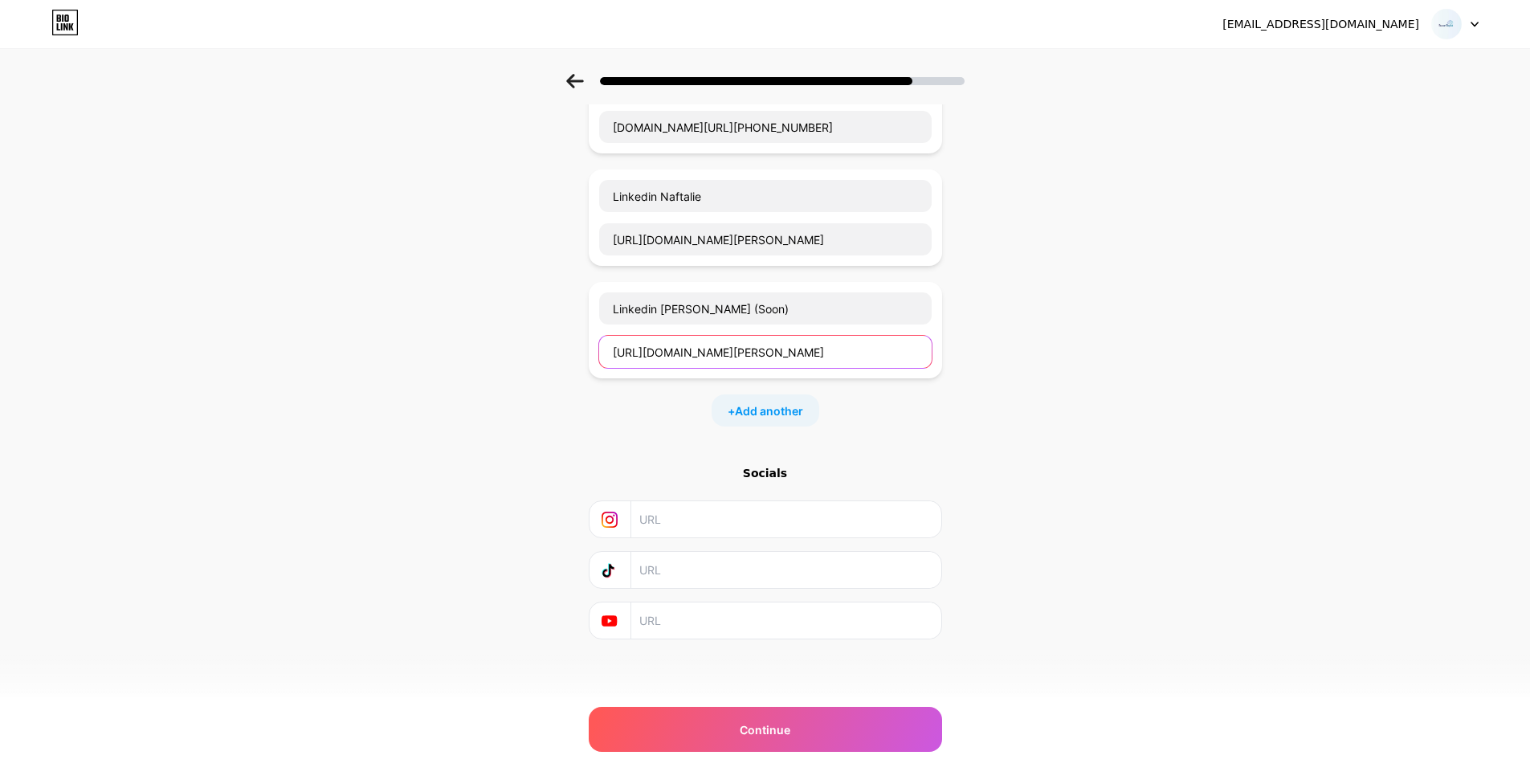
type input "https://www.linkedin.com/in/naftalie-widjaja-susanto/"
click at [1206, 419] on div "Start with a link Add anything you want your followers to see. Whatsapp Naftali…" at bounding box center [765, 268] width 1530 height 902
click at [784, 520] on input "text" at bounding box center [785, 519] width 291 height 36
paste input "https://www.instagram.com/susantopia1/"
drag, startPoint x: 686, startPoint y: 520, endPoint x: 637, endPoint y: 514, distance: 49.4
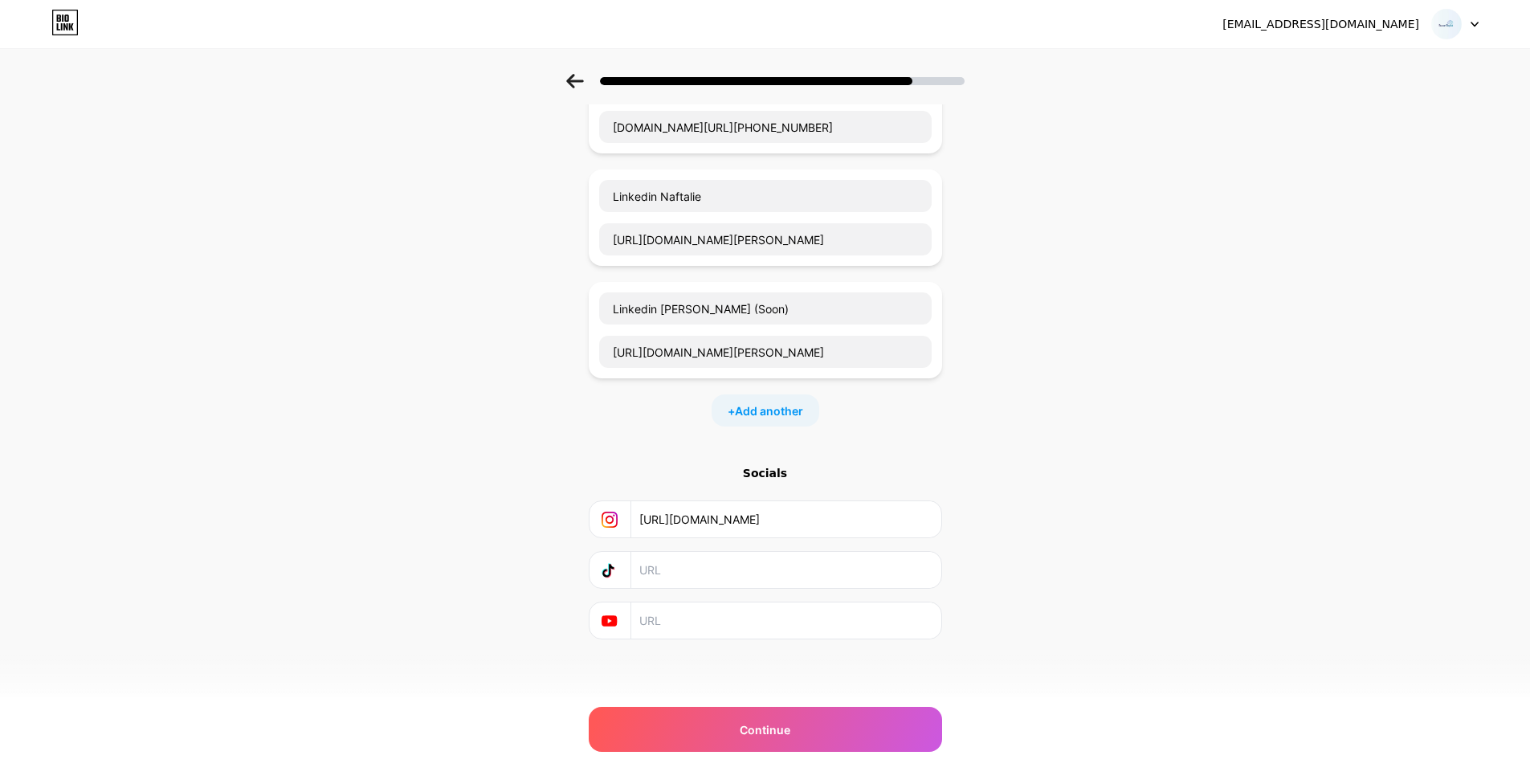
click at [637, 514] on div "https://www.instagram.com/susantopia1/" at bounding box center [765, 519] width 332 height 36
type input "www.instagram.com/susantopia1/"
drag, startPoint x: 658, startPoint y: 353, endPoint x: 608, endPoint y: 360, distance: 50.5
click at [608, 360] on input "https://www.linkedin.com/in/naftalie-widjaja-susanto/" at bounding box center [765, 352] width 332 height 32
type input "www.linkedin.com/in/naftalie-widjaja-susanto/"
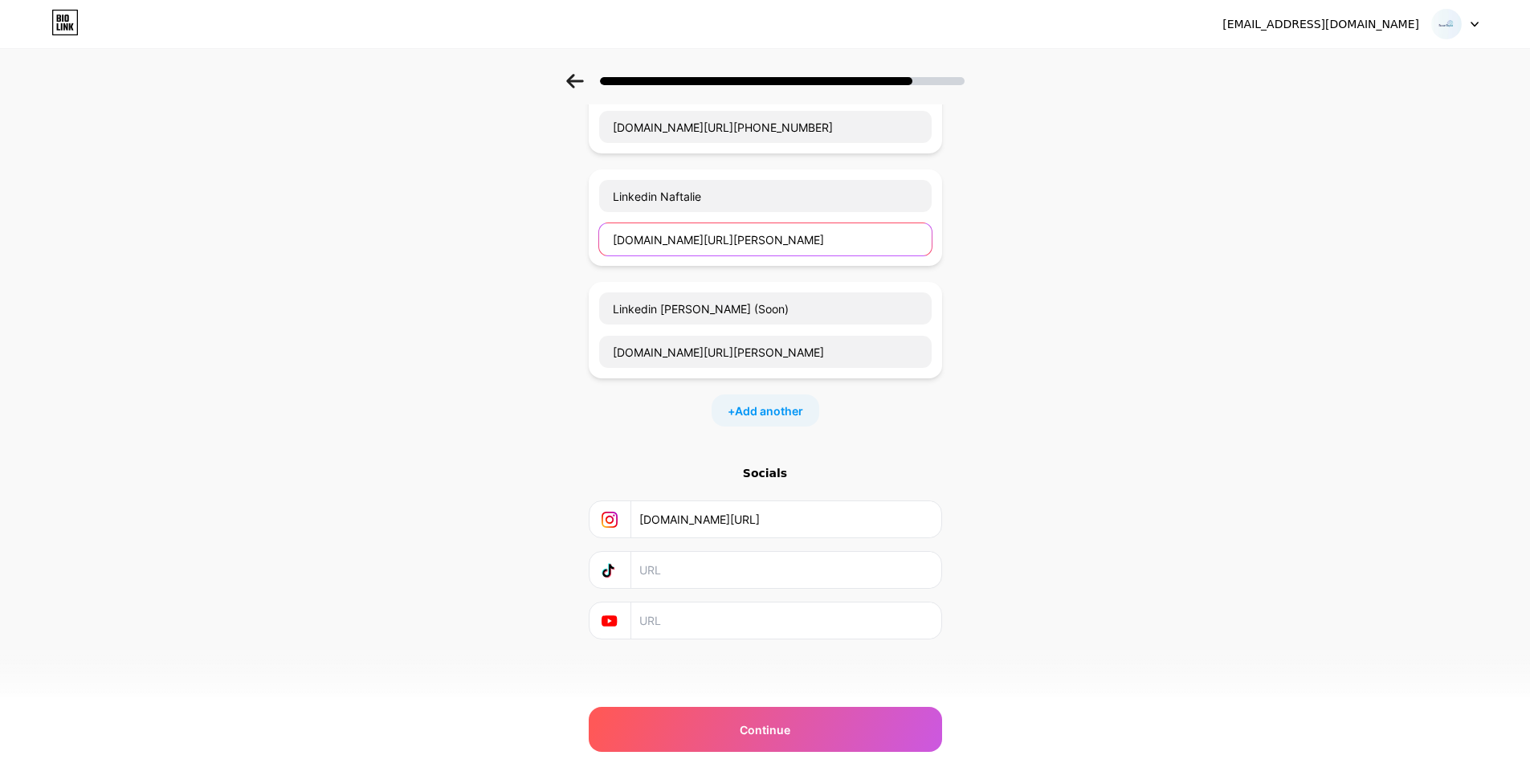
drag, startPoint x: 657, startPoint y: 242, endPoint x: 613, endPoint y: 238, distance: 44.2
click at [613, 238] on input "www.linkedin.com/in/naftalie-widjaja-susanto/" at bounding box center [765, 239] width 332 height 32
type input "www.linkedin.com/in/naftalie-widjaja-susanto/"
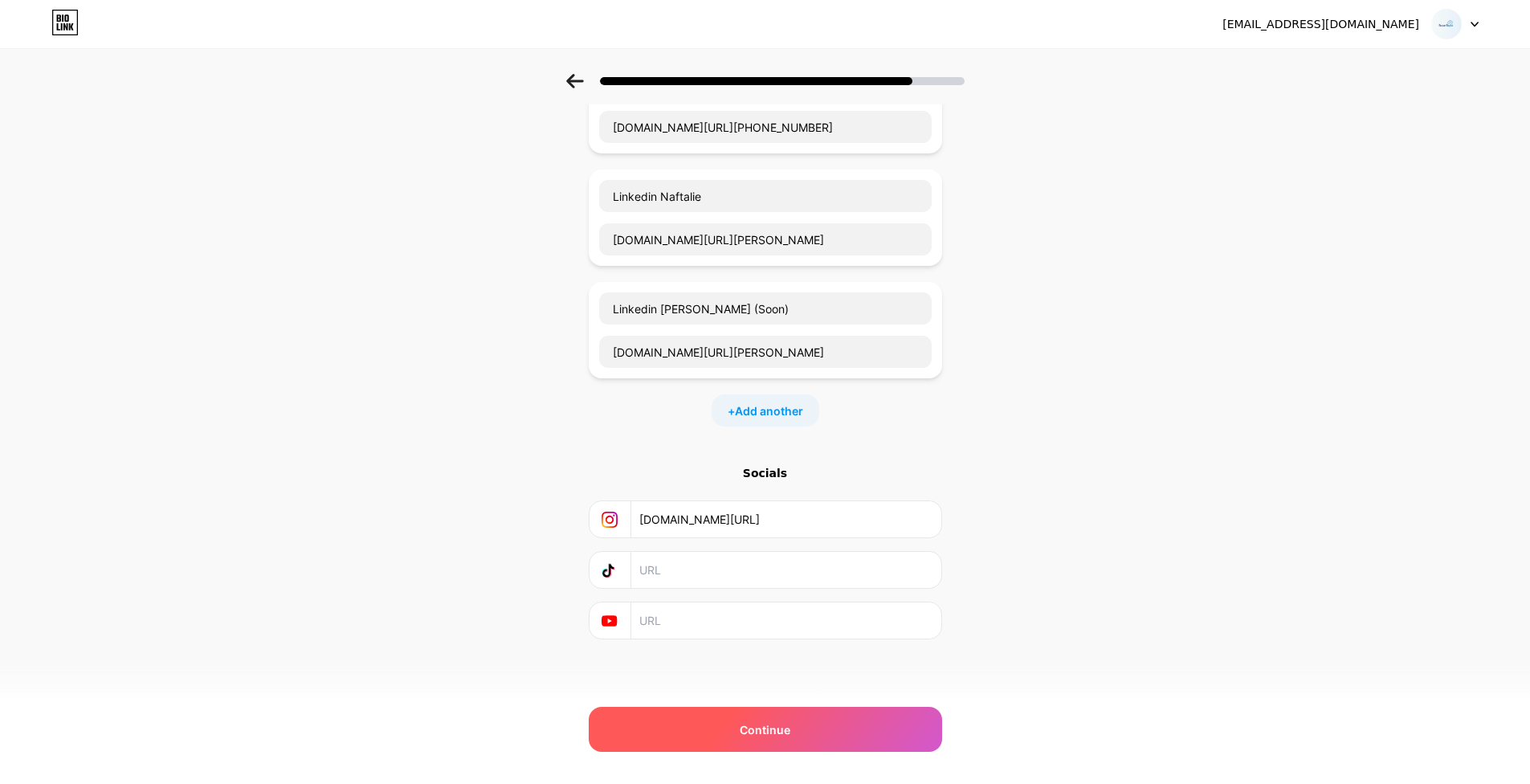
click at [781, 722] on span "Continue" at bounding box center [765, 730] width 51 height 17
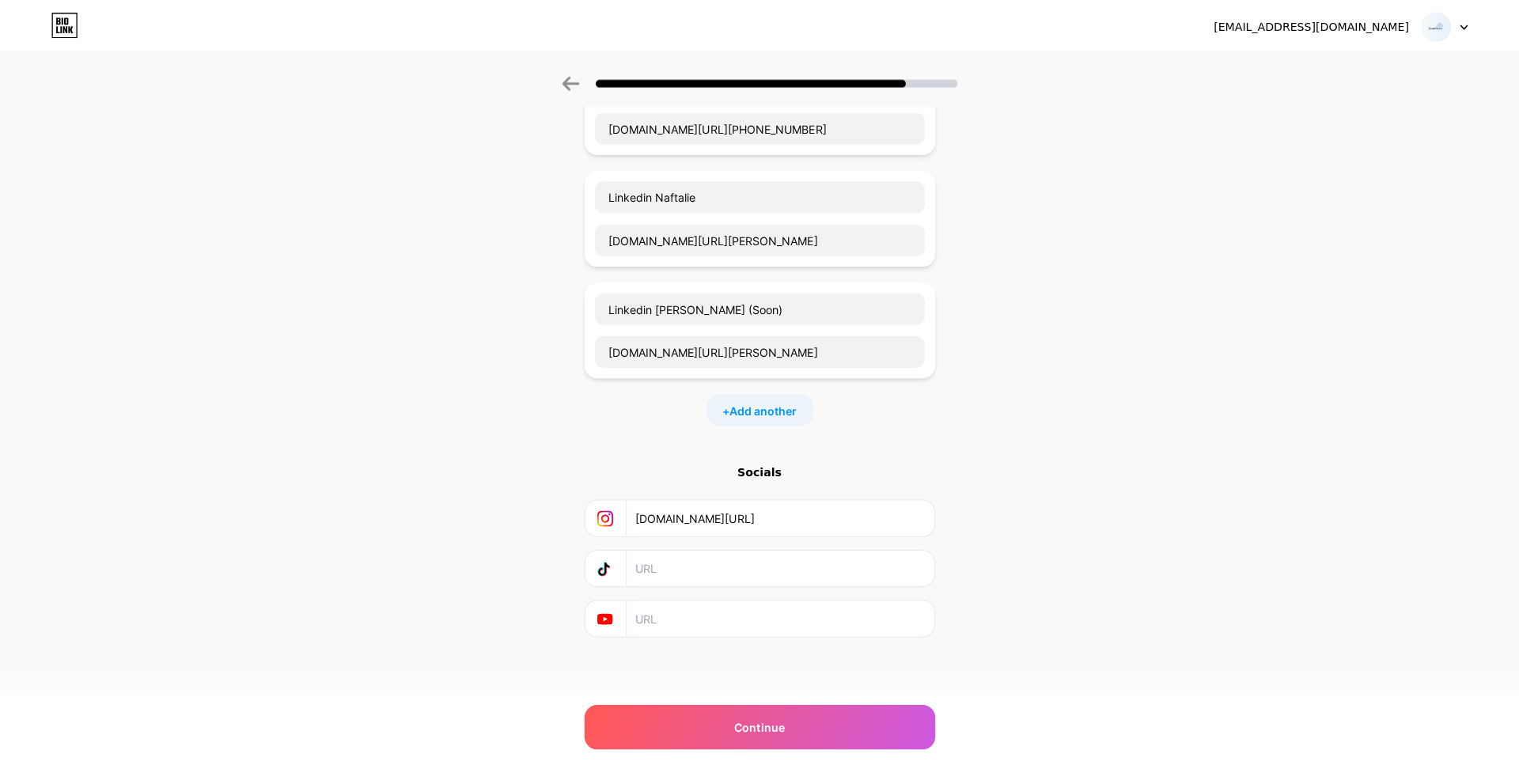
scroll to position [0, 0]
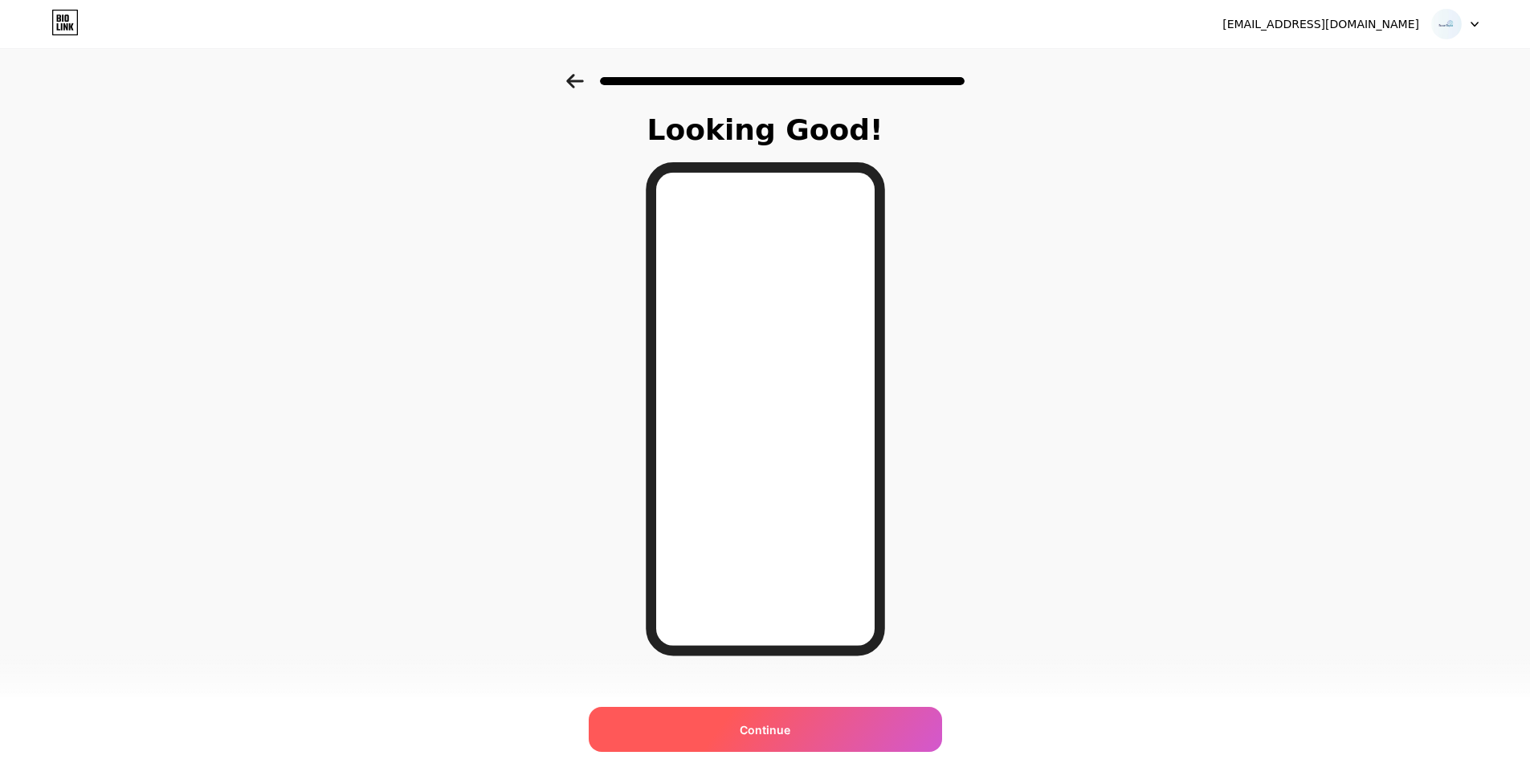
click at [804, 737] on div "Continue" at bounding box center [765, 729] width 354 height 45
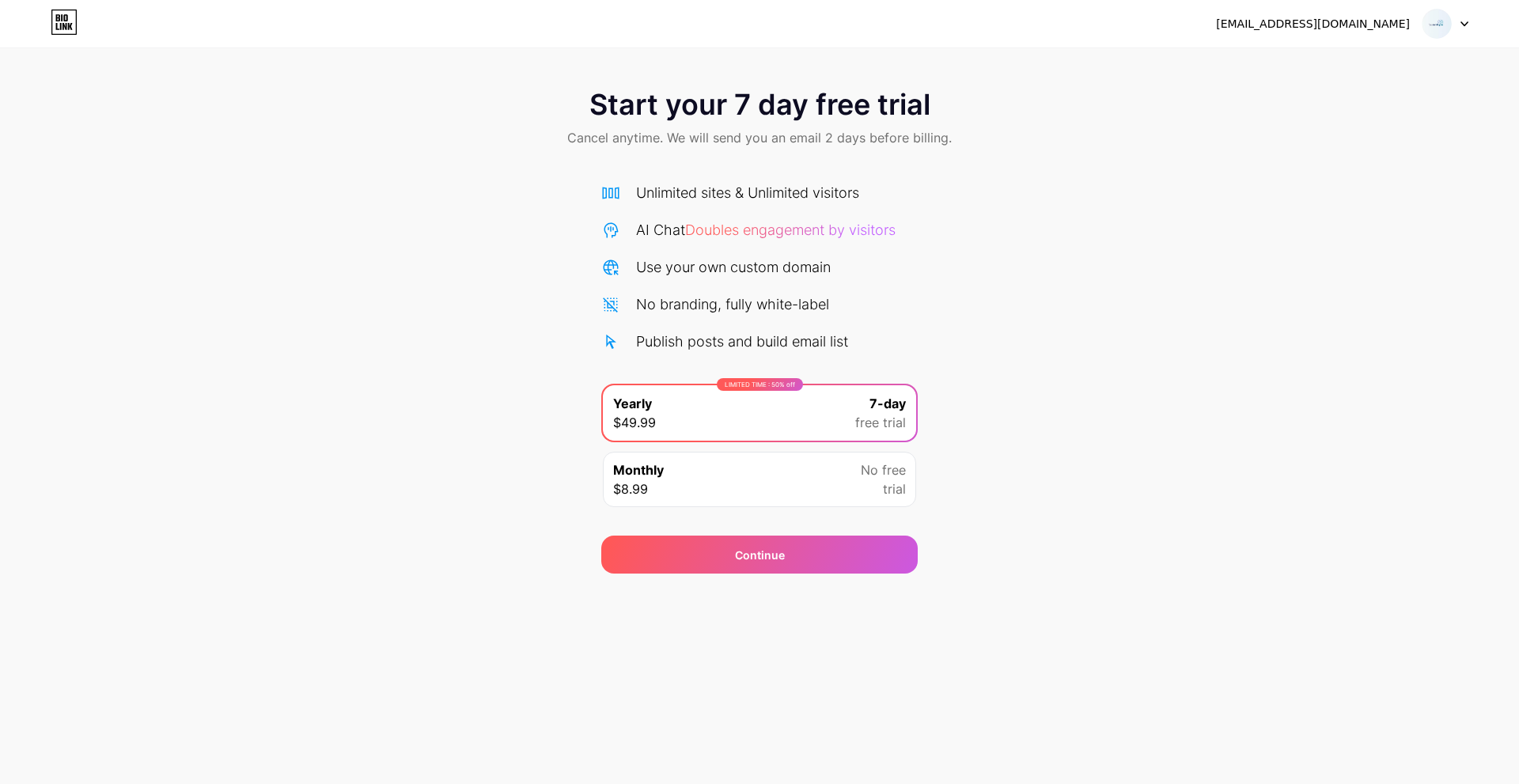
click at [68, 20] on icon at bounding box center [63, 22] width 27 height 26
click at [1473, 22] on div "khairurrizalc@gmail.com Logout" at bounding box center [760, 23] width 1519 height 28
